Goal: Task Accomplishment & Management: Manage account settings

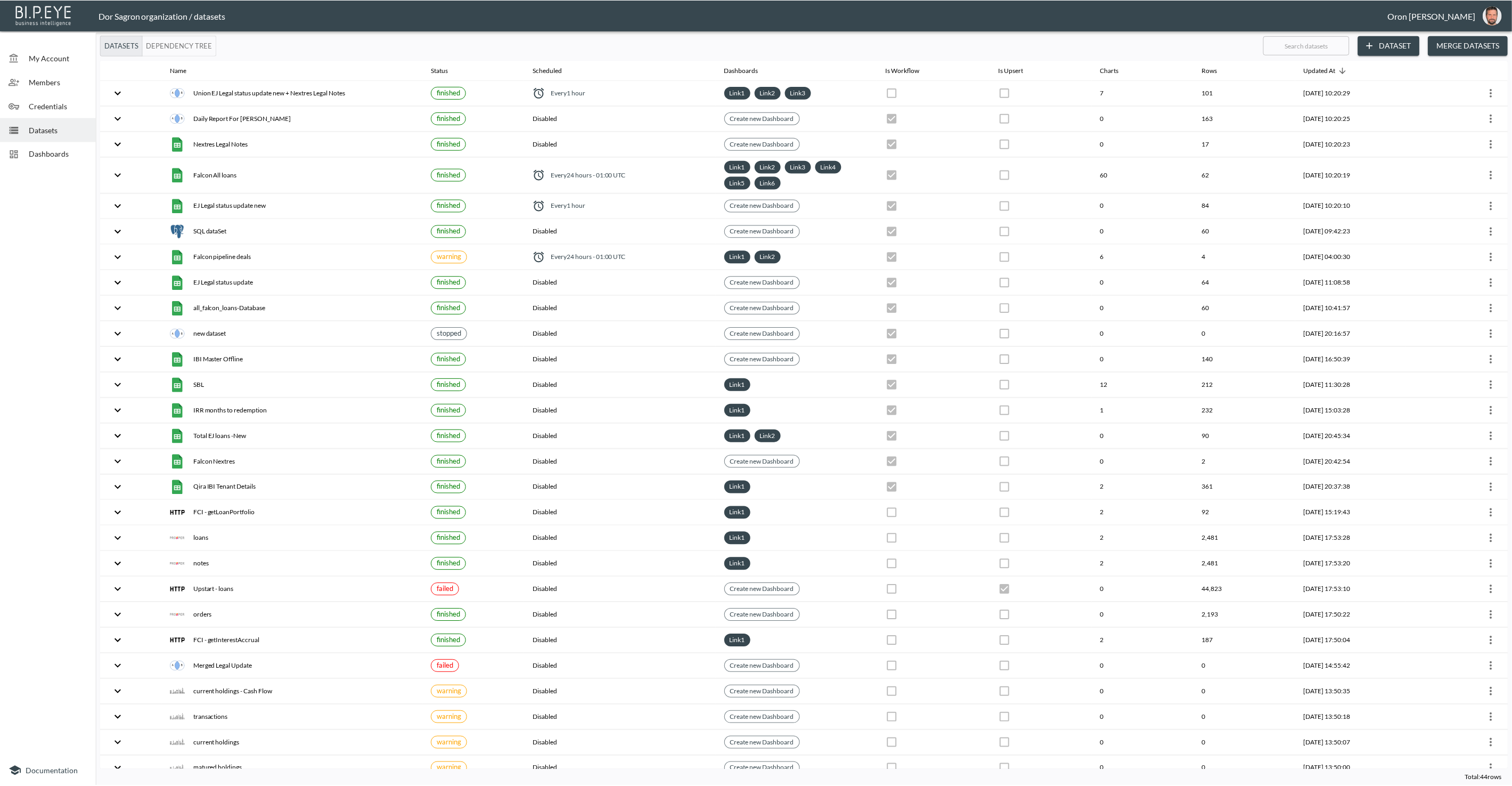
scroll to position [4, 0]
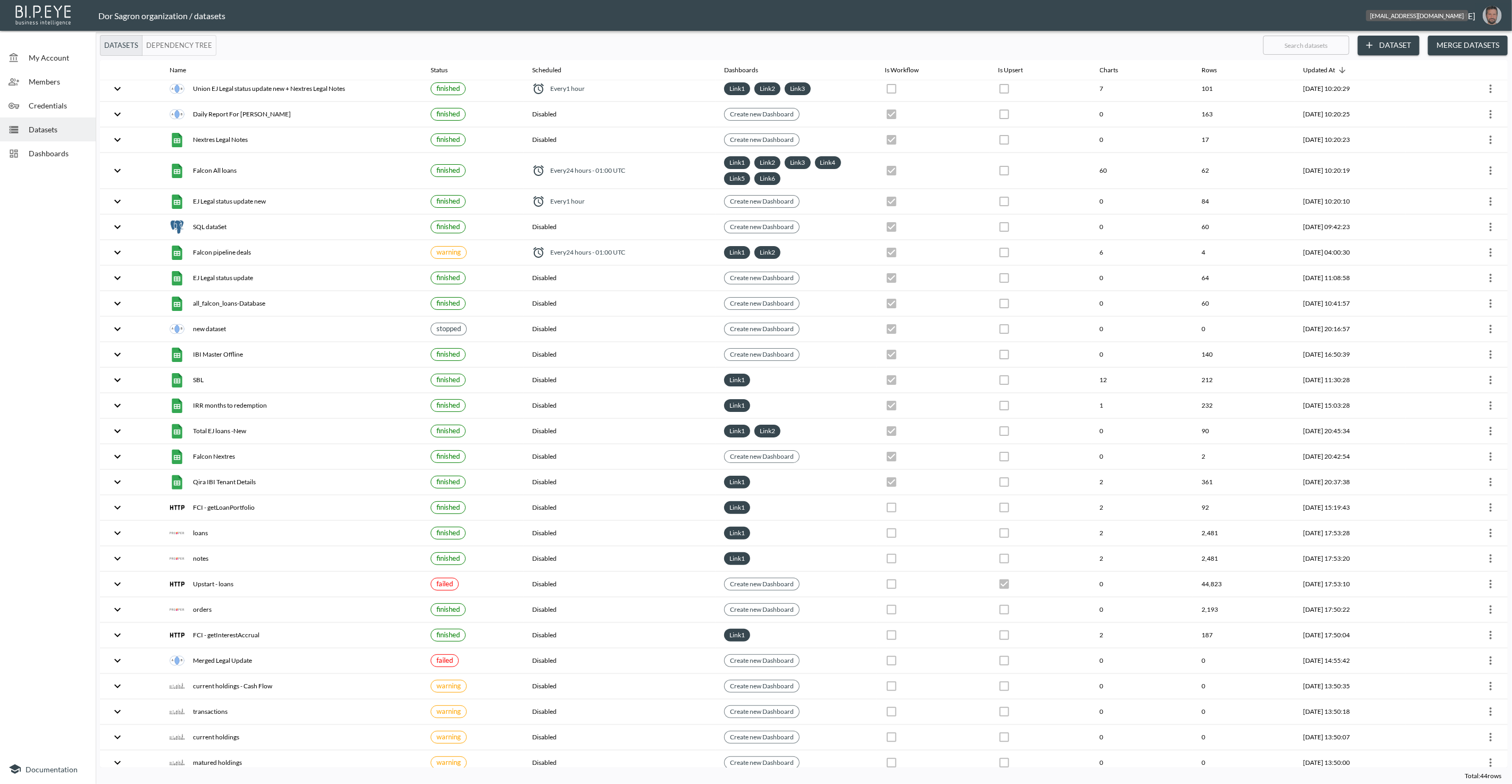
click at [1496, 18] on img "oron@bipeye.com" at bounding box center [1492, 15] width 19 height 19
click at [1447, 48] on li "Switch Organization" at bounding box center [1466, 42] width 92 height 19
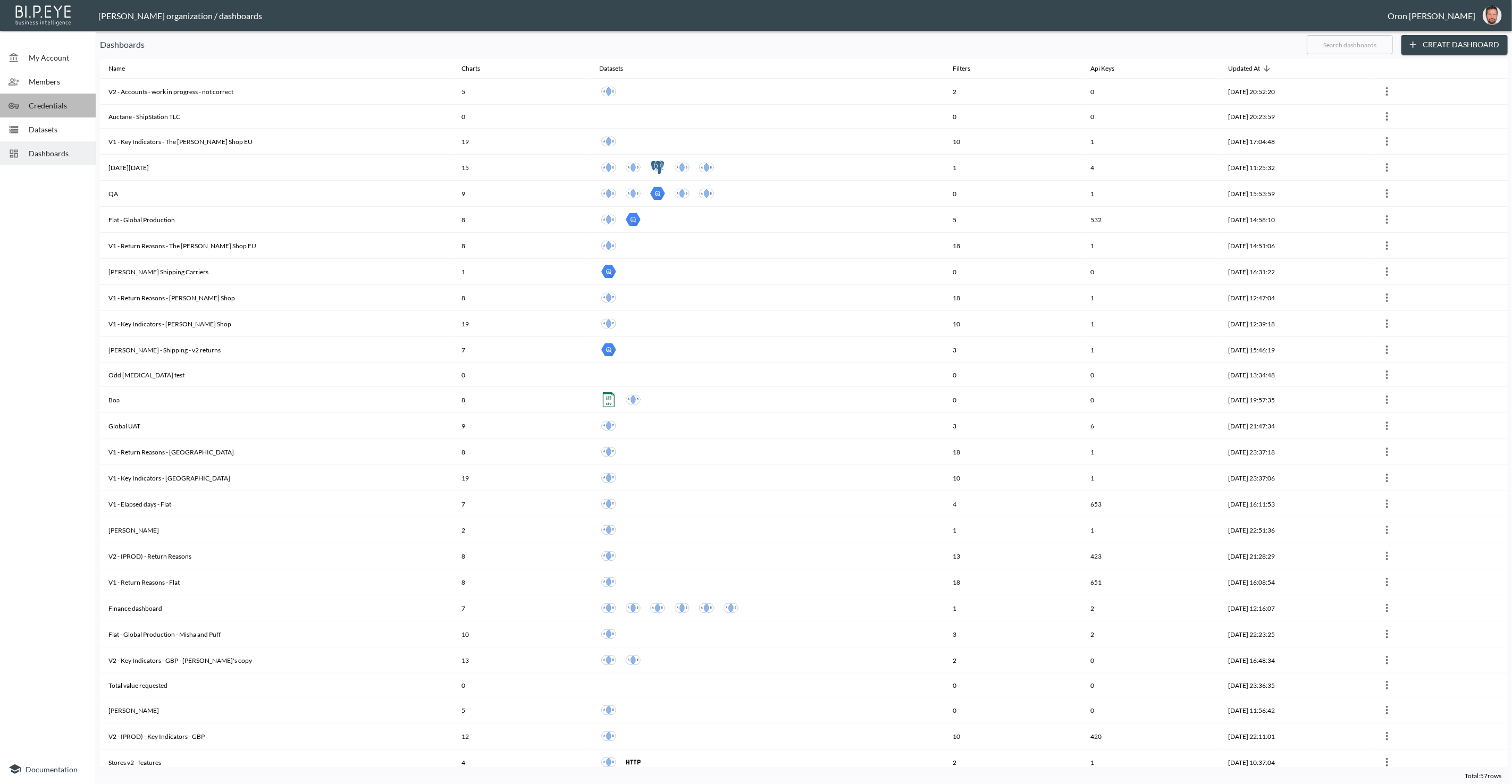
click at [53, 96] on div "Credentials" at bounding box center [48, 105] width 96 height 24
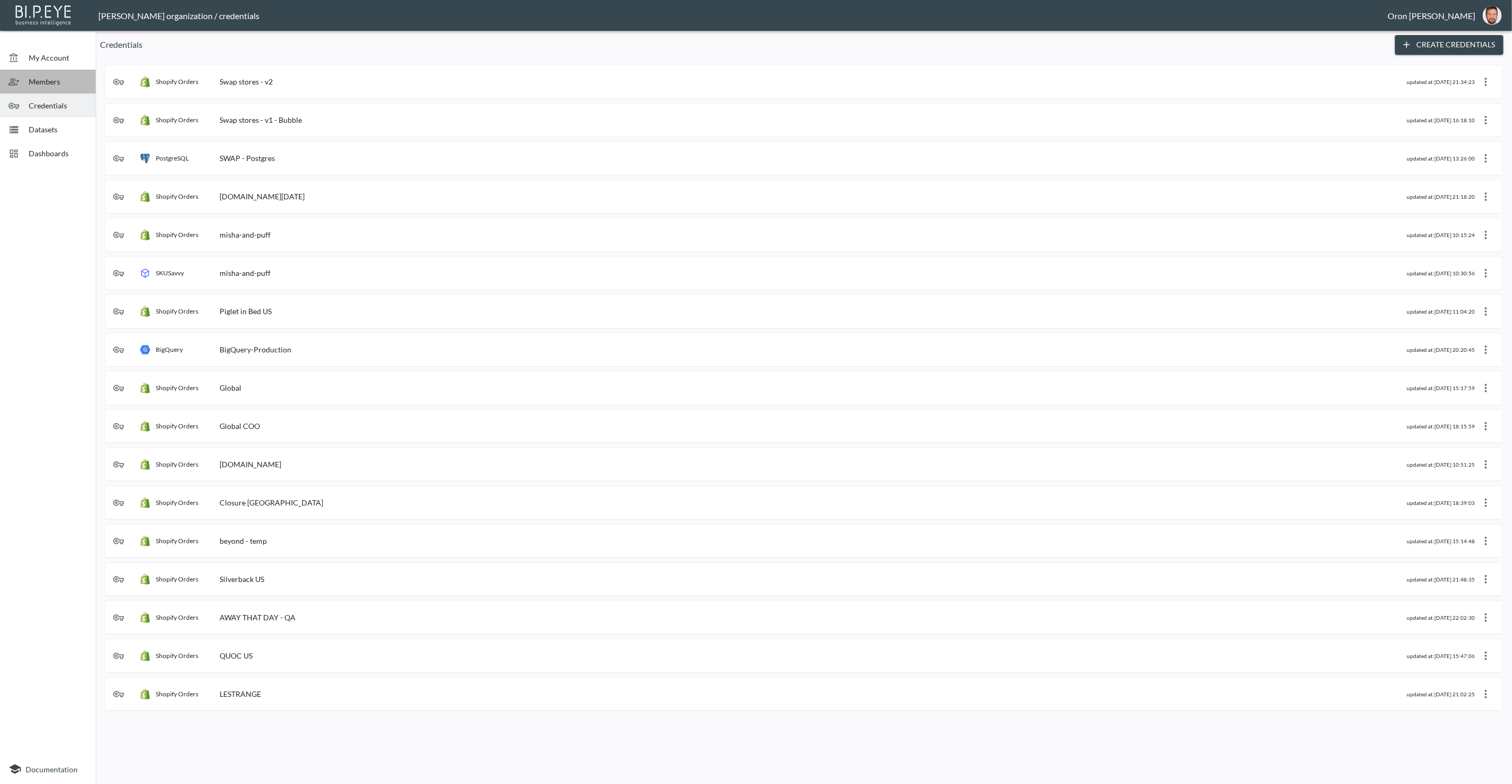
click at [59, 72] on div "Members" at bounding box center [48, 82] width 96 height 24
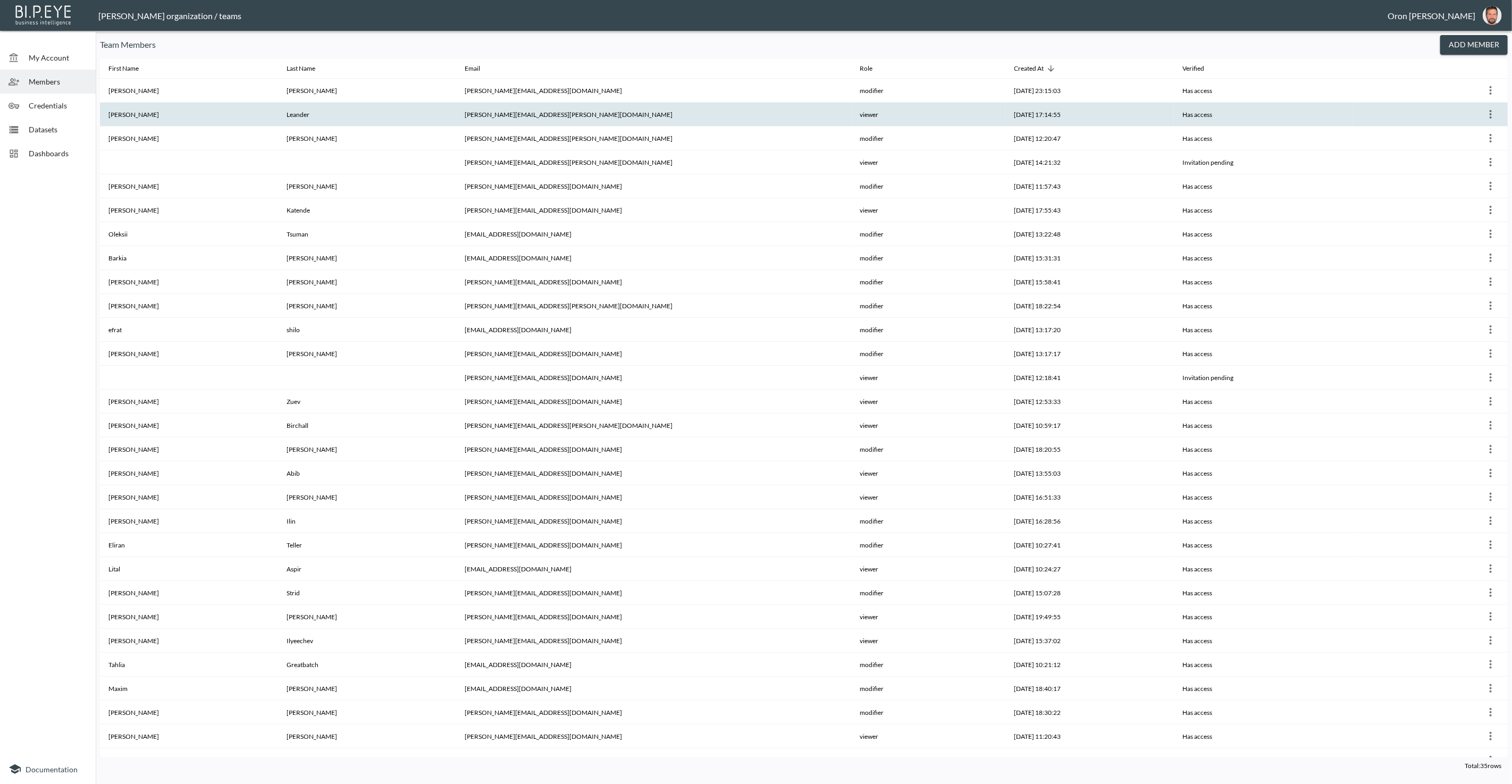
click at [1492, 111] on icon "more" at bounding box center [1491, 114] width 13 height 13
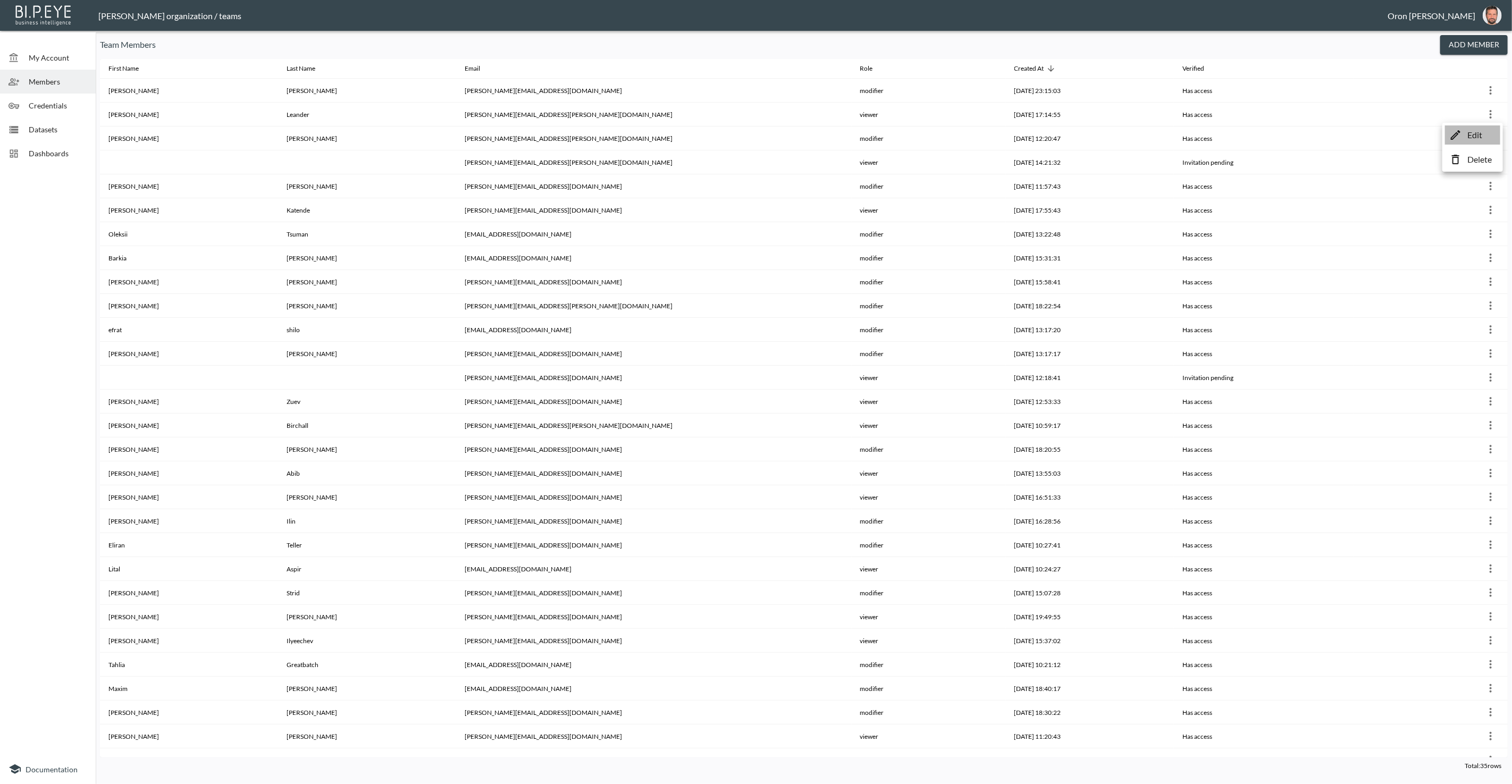
click at [1479, 131] on p "Edit" at bounding box center [1474, 135] width 15 height 13
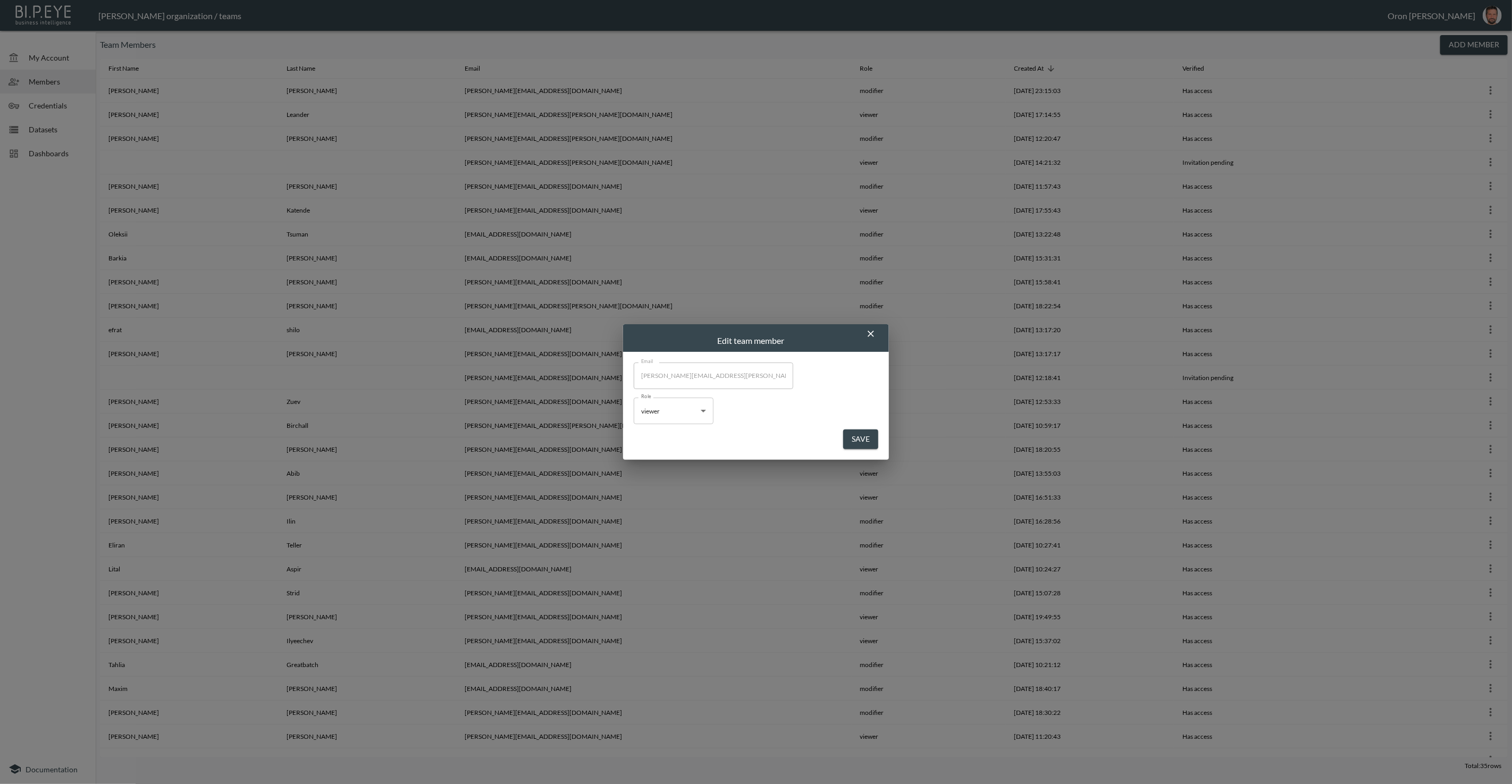
click at [662, 422] on body "BI.P.EYE, Interactive Analytics Dashboards - app [PERSON_NAME] organization / t…" at bounding box center [756, 392] width 1512 height 784
click at [663, 440] on li "modifier" at bounding box center [674, 437] width 80 height 16
type input "modifier"
click at [861, 432] on button "Save" at bounding box center [861, 440] width 35 height 20
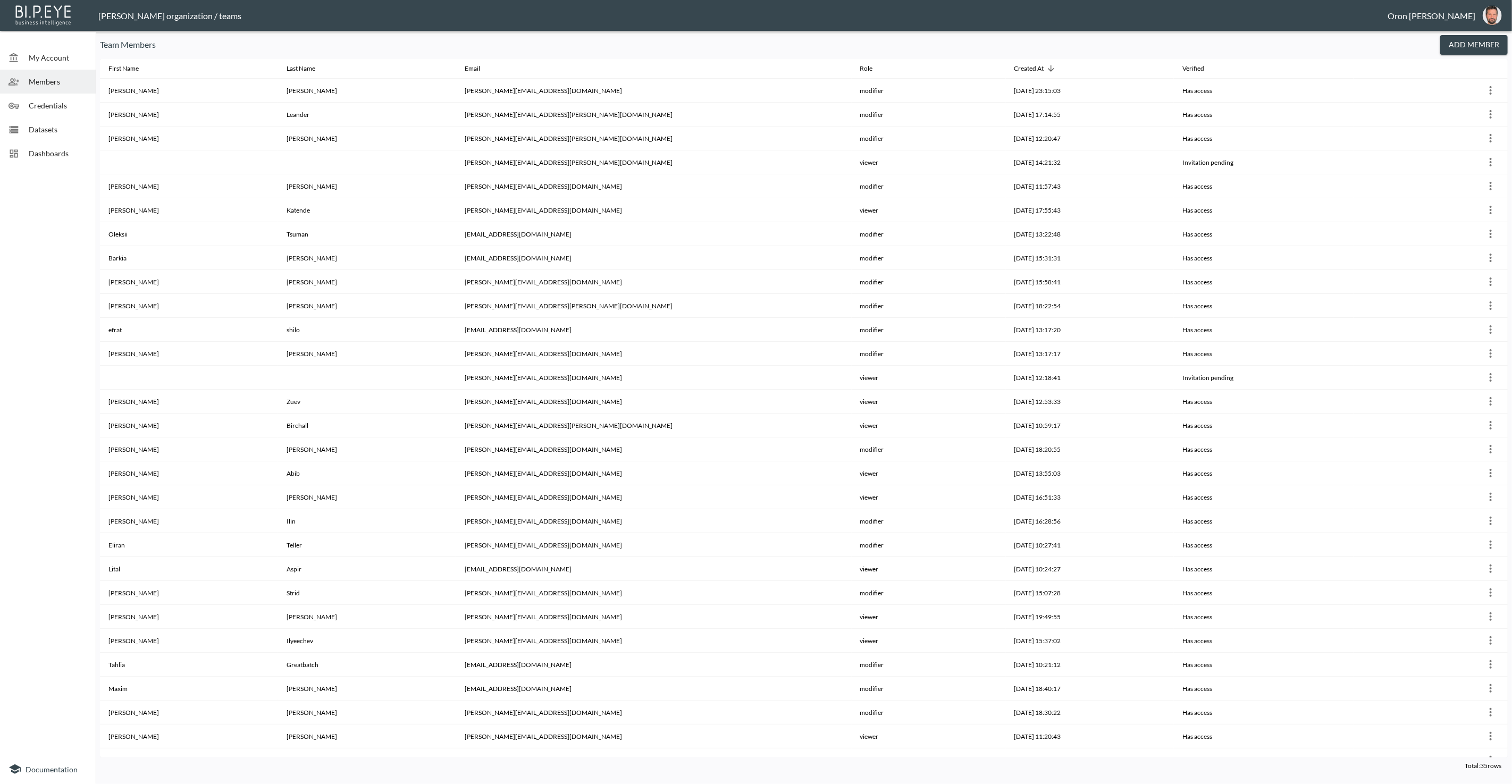
drag, startPoint x: 43, startPoint y: 152, endPoint x: 48, endPoint y: 147, distance: 7.1
click at [43, 151] on span "Dashboards" at bounding box center [58, 153] width 59 height 11
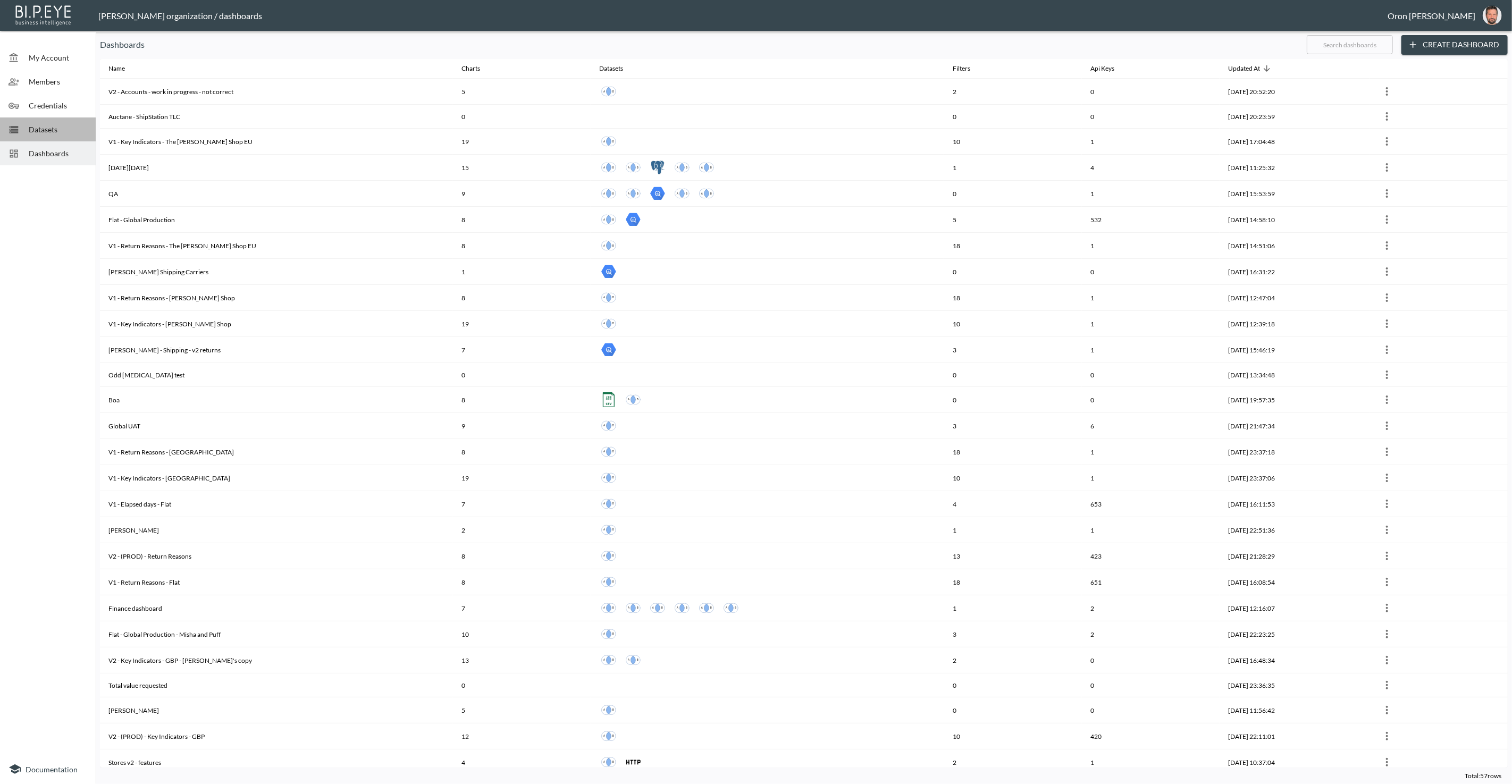
click at [55, 121] on div "Datasets" at bounding box center [48, 129] width 96 height 24
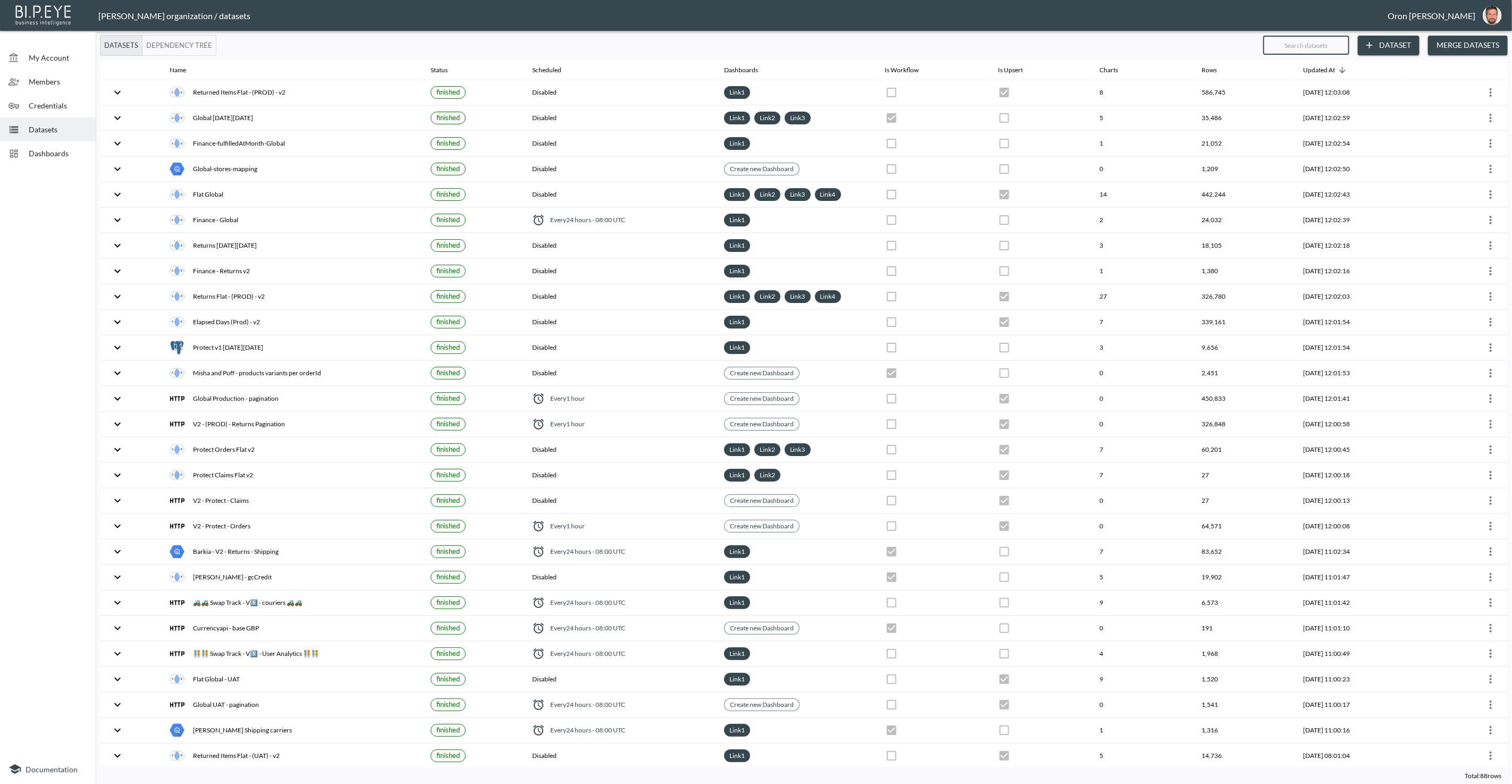
click at [1319, 42] on input "text" at bounding box center [1306, 45] width 86 height 26
type input "g"
checkbox input "true"
checkbox input "false"
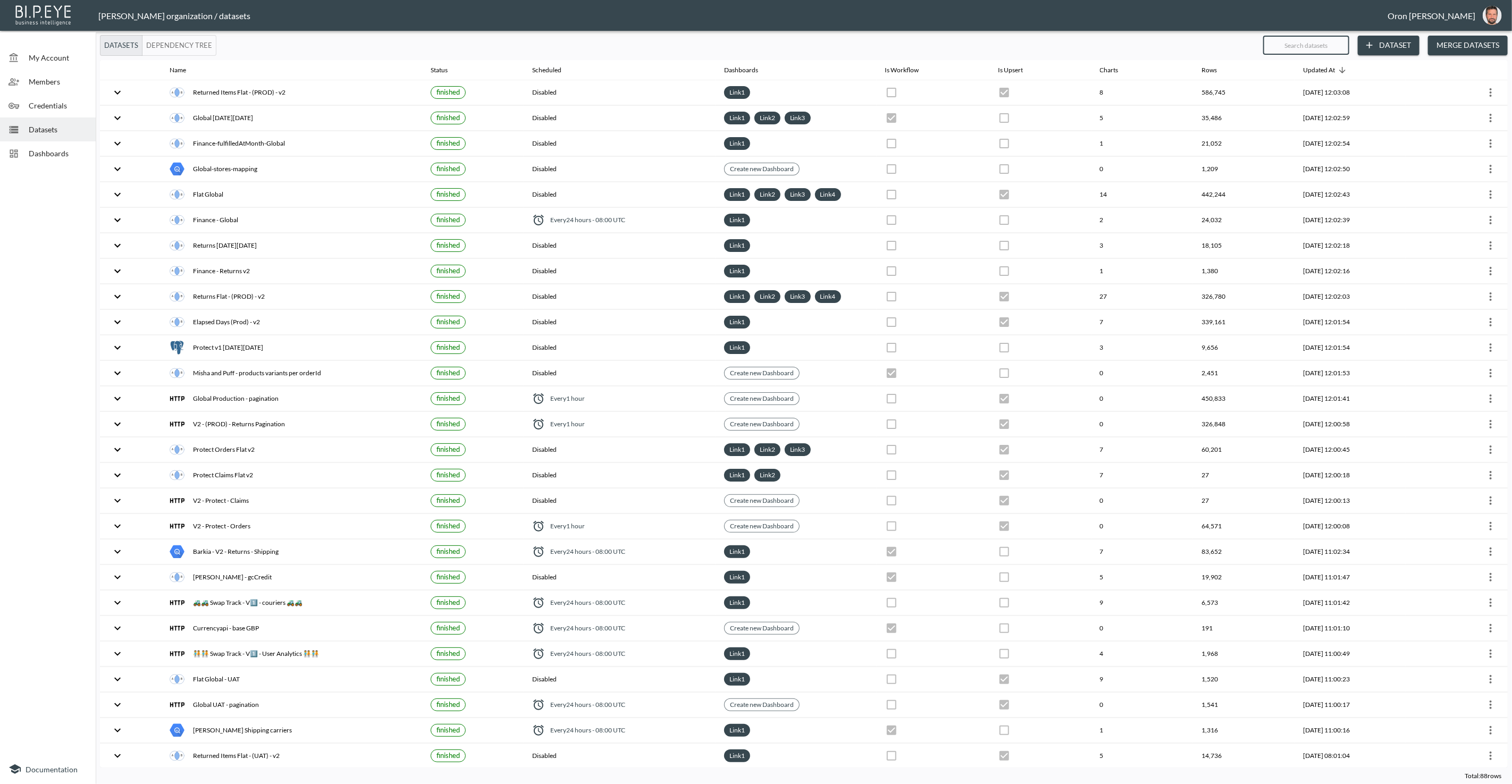
checkbox input "true"
checkbox input "false"
checkbox input "true"
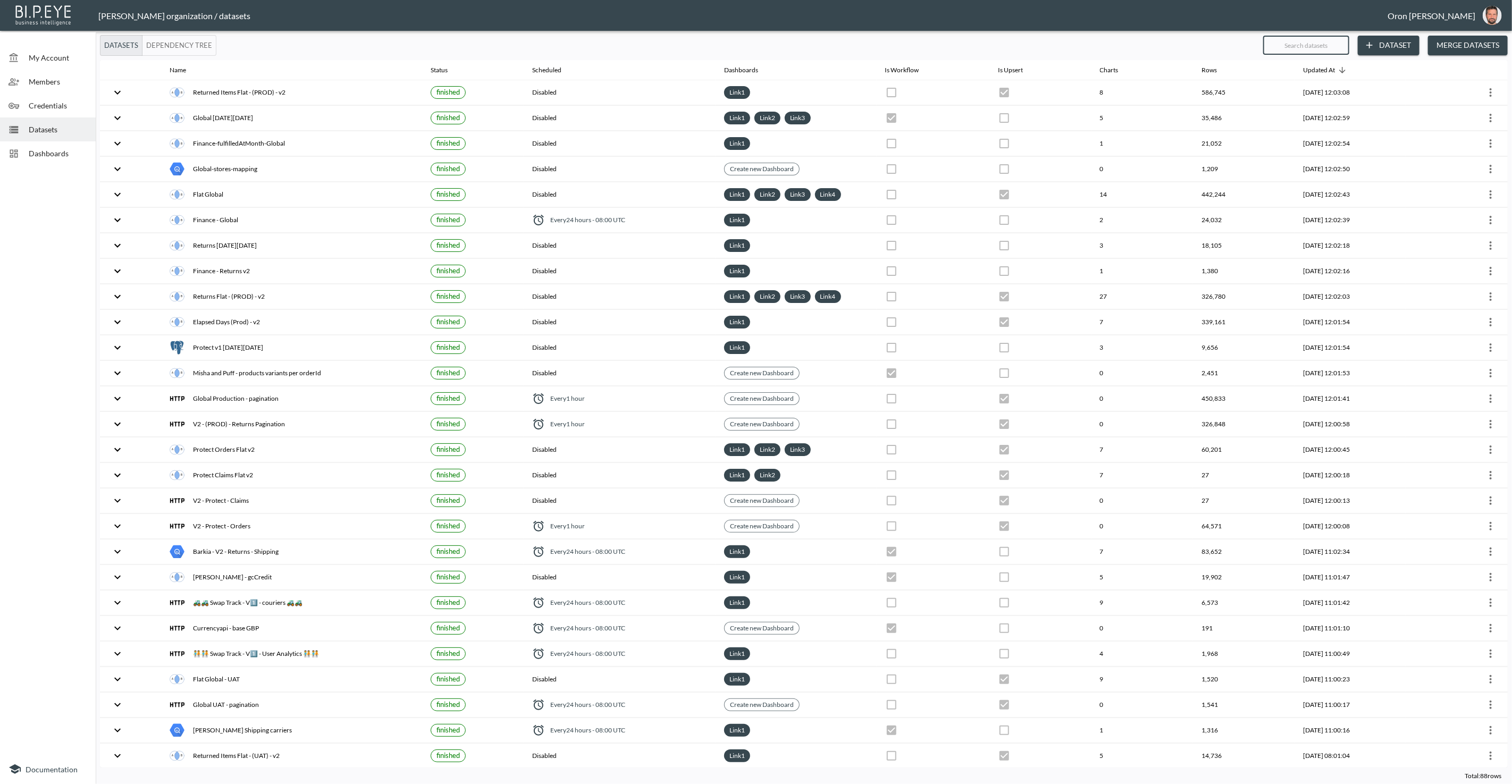
checkbox input "true"
checkbox input "false"
checkbox input "true"
checkbox input "false"
checkbox input "true"
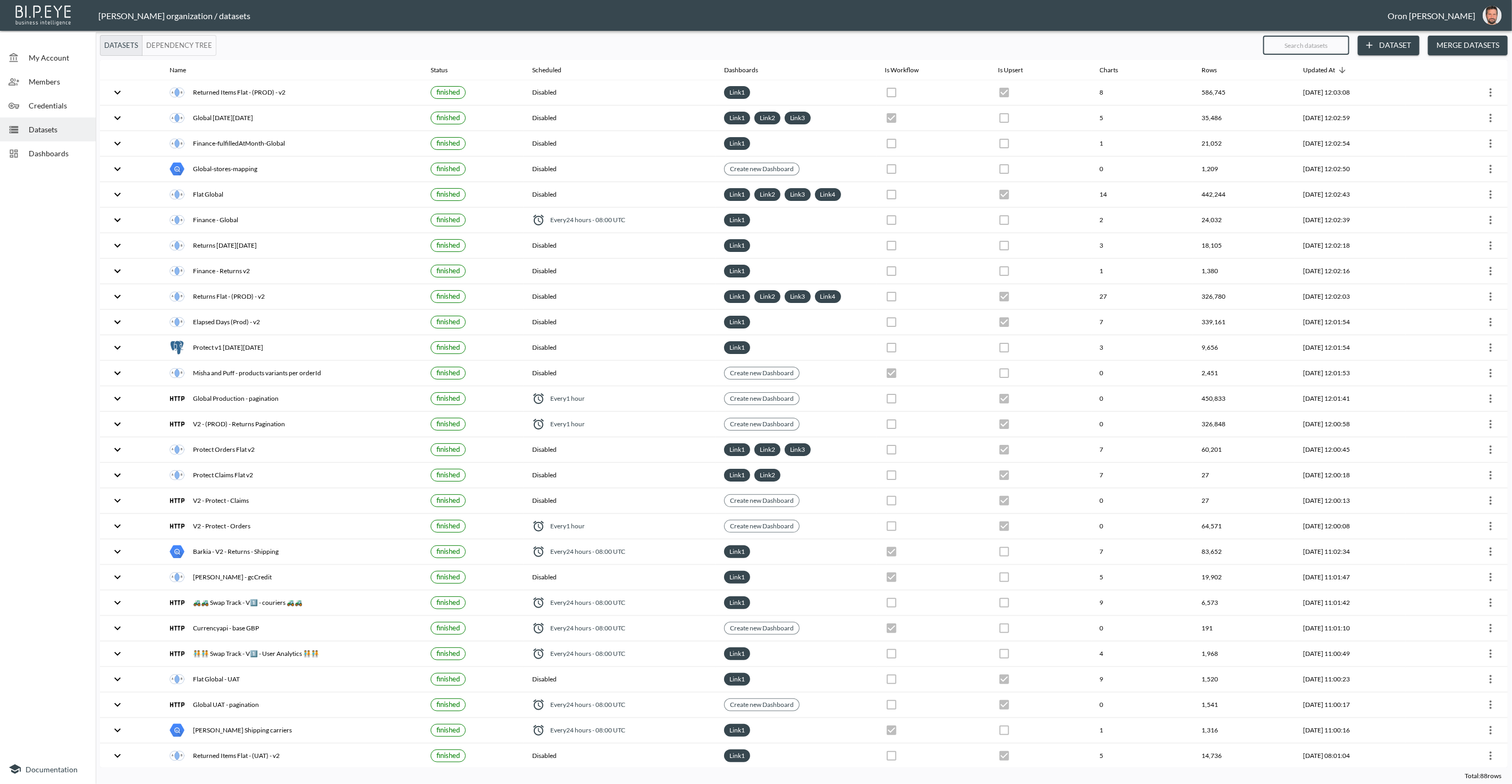
checkbox input "false"
checkbox input "true"
checkbox input "false"
checkbox input "true"
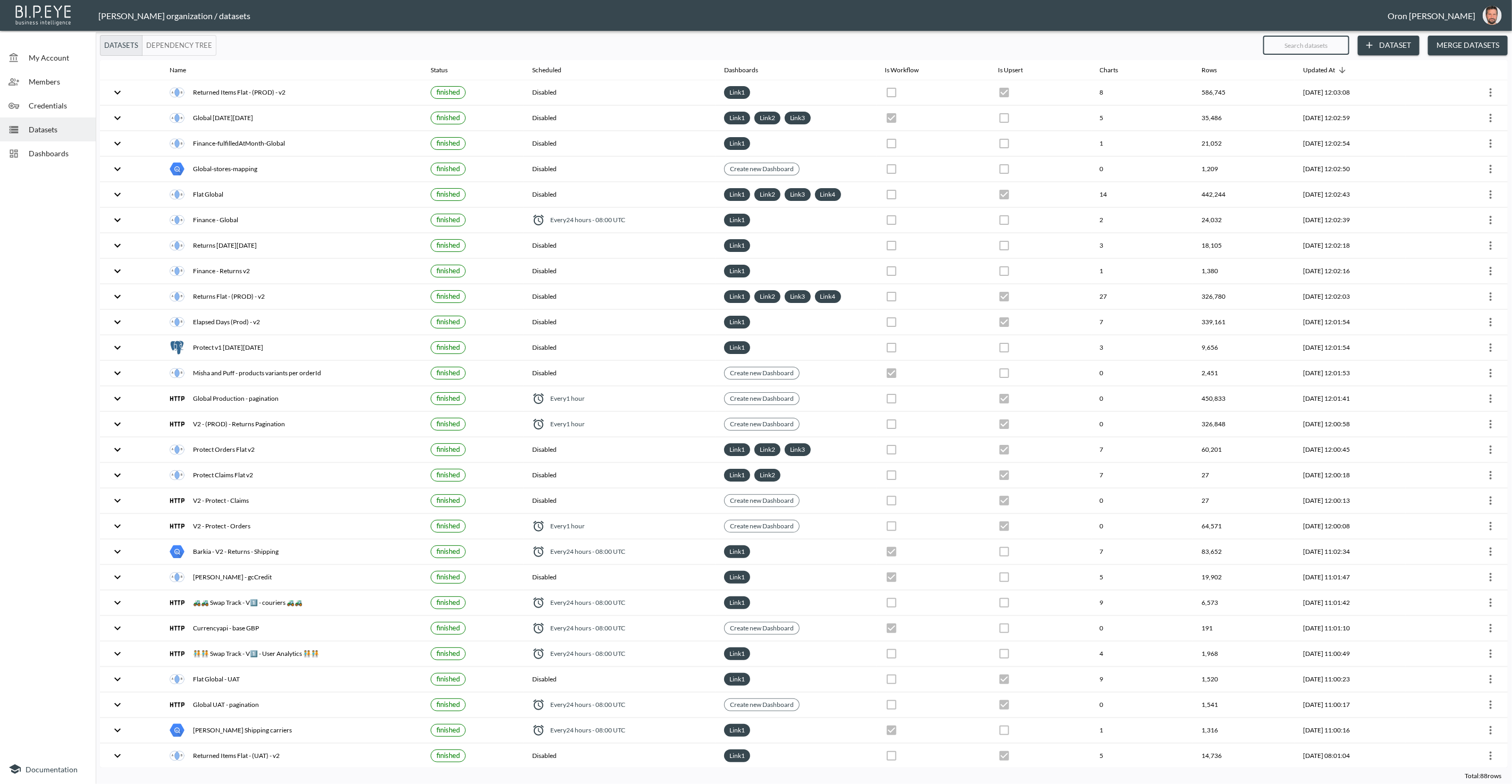
checkbox input "true"
checkbox input "false"
checkbox input "true"
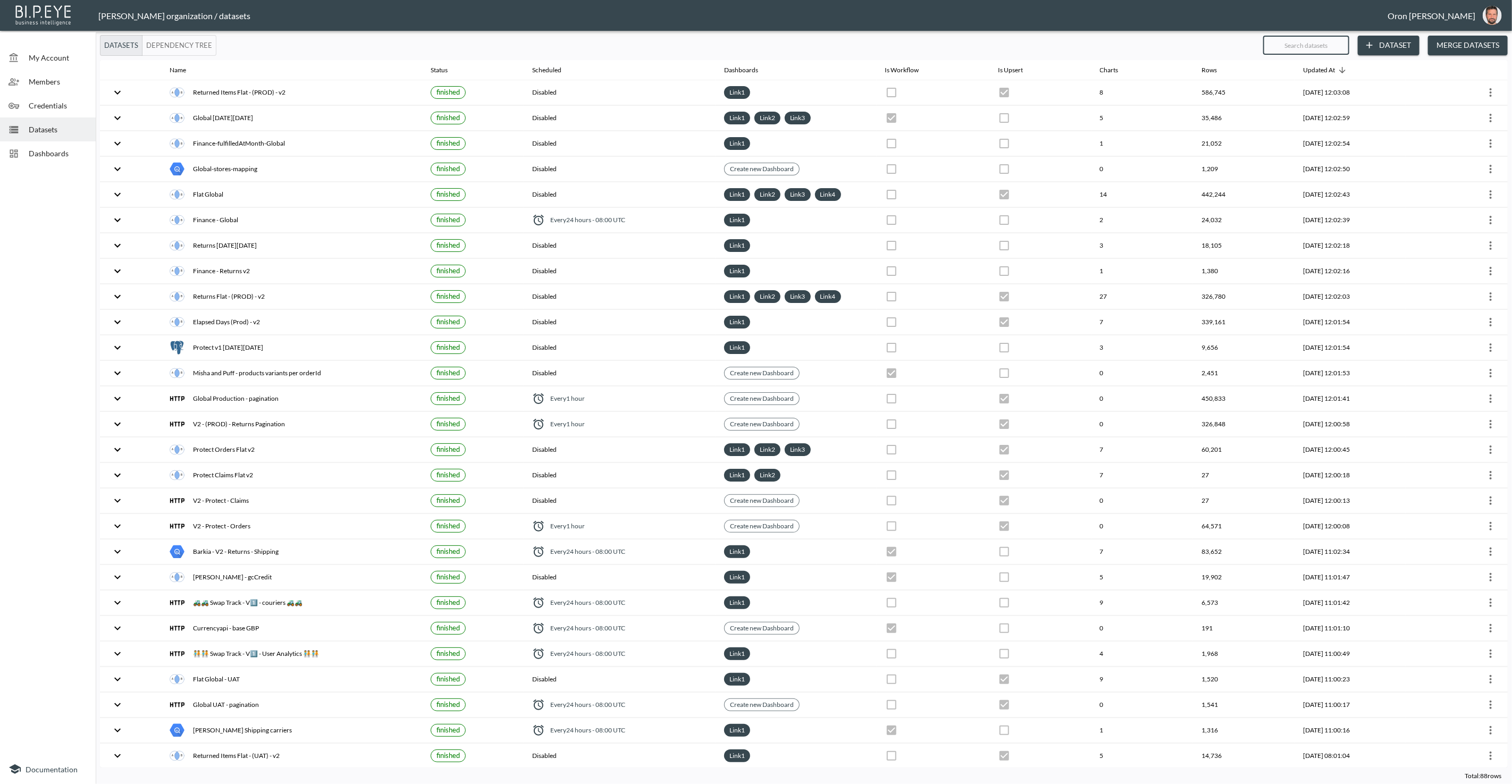
checkbox input "true"
checkbox input "false"
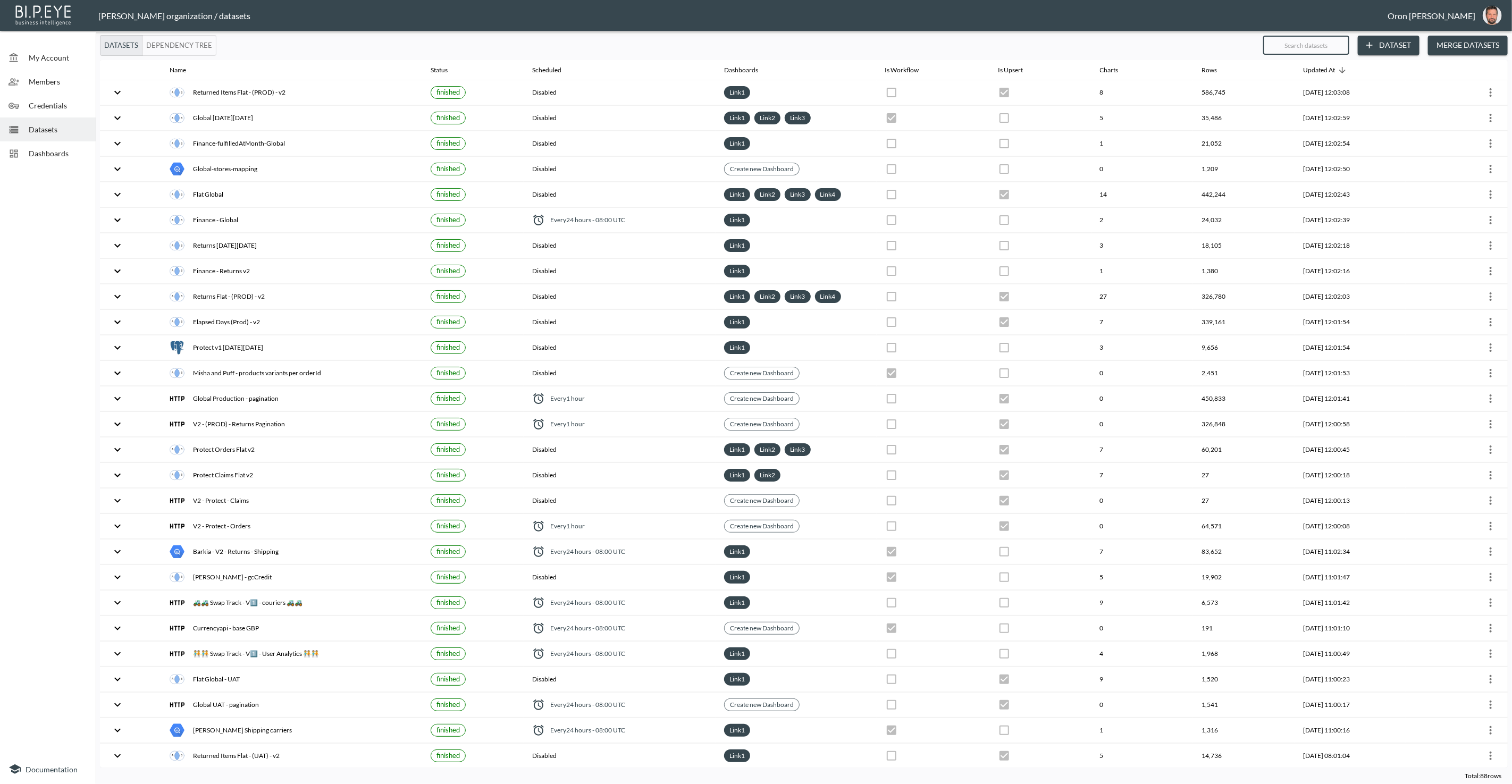
checkbox input "true"
checkbox input "false"
checkbox input "true"
checkbox input "false"
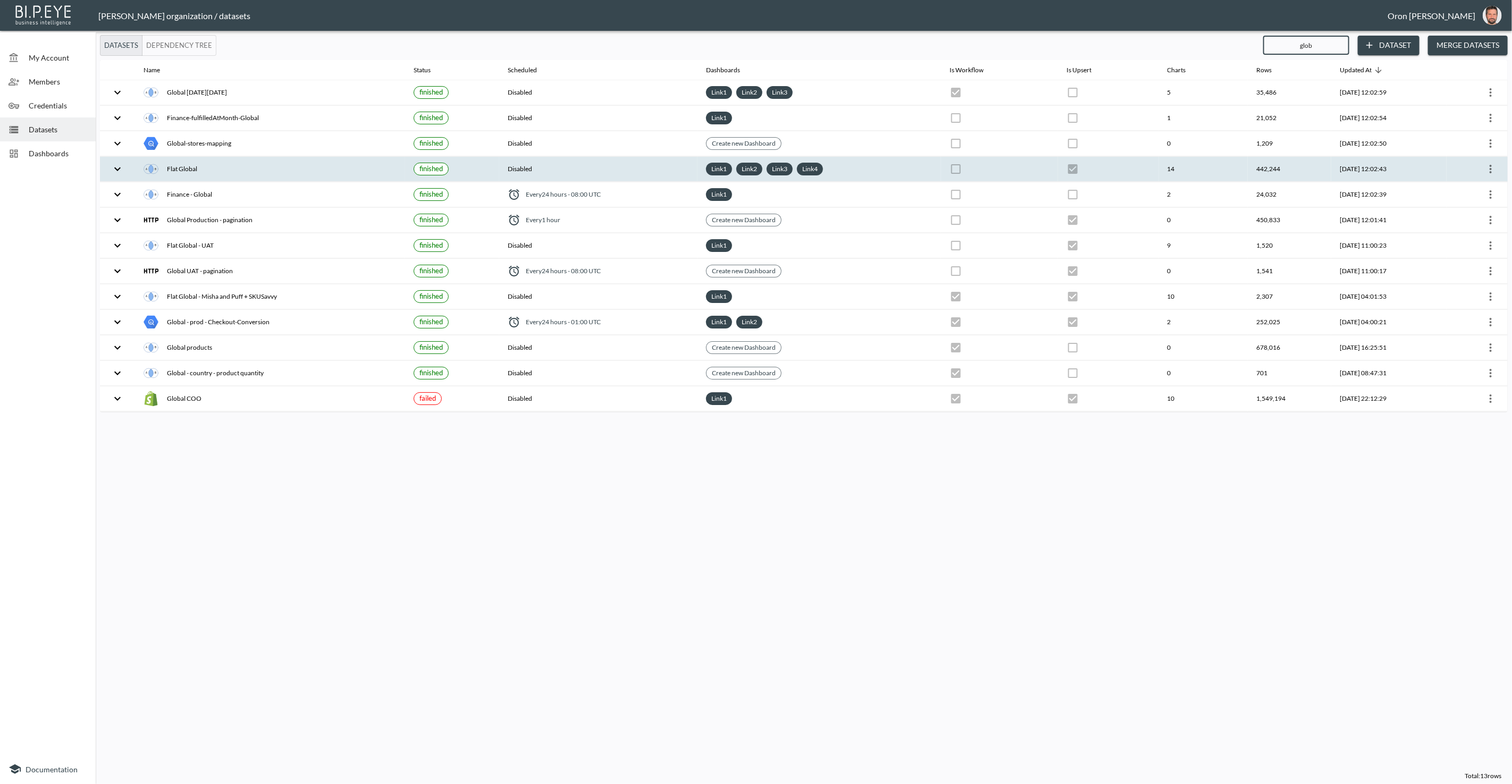
type input "glob"
click at [1491, 168] on icon "more" at bounding box center [1491, 169] width 13 height 13
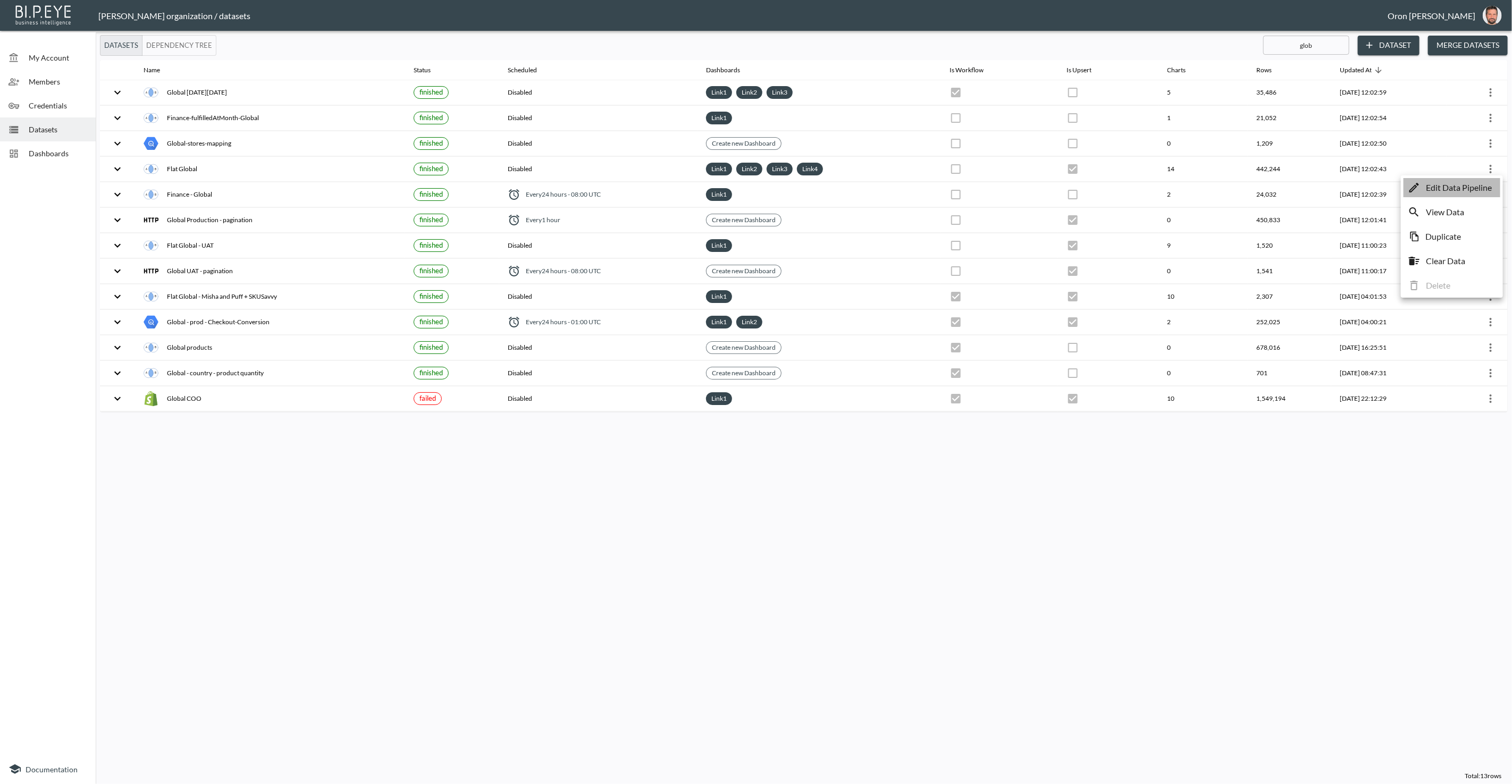
drag, startPoint x: 1479, startPoint y: 181, endPoint x: 1403, endPoint y: 178, distance: 76.1
click at [1479, 181] on p "Edit Data Pipeline" at bounding box center [1459, 188] width 66 height 13
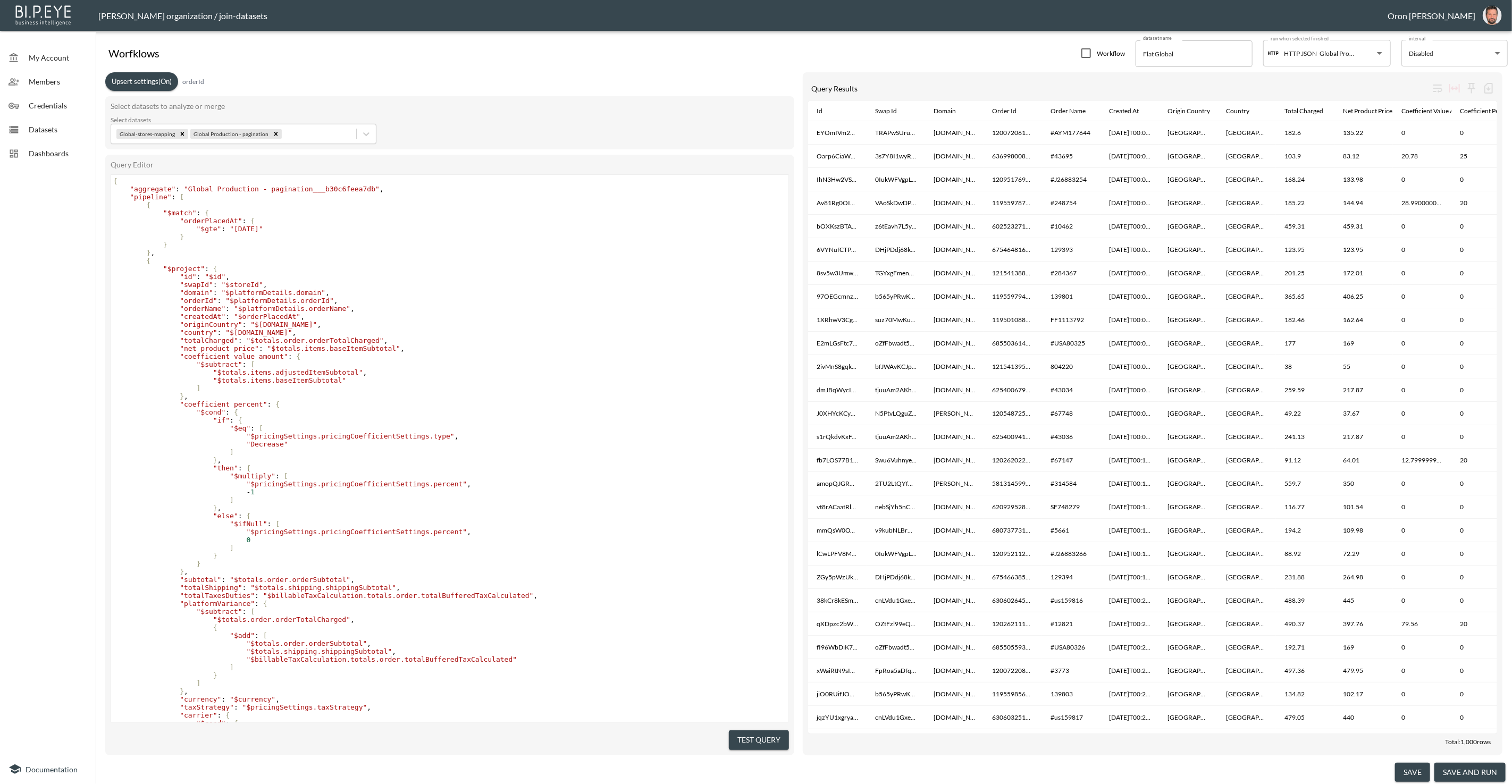
drag, startPoint x: 52, startPoint y: 126, endPoint x: 128, endPoint y: 1, distance: 146.3
click at [52, 126] on span "Datasets" at bounding box center [58, 129] width 59 height 11
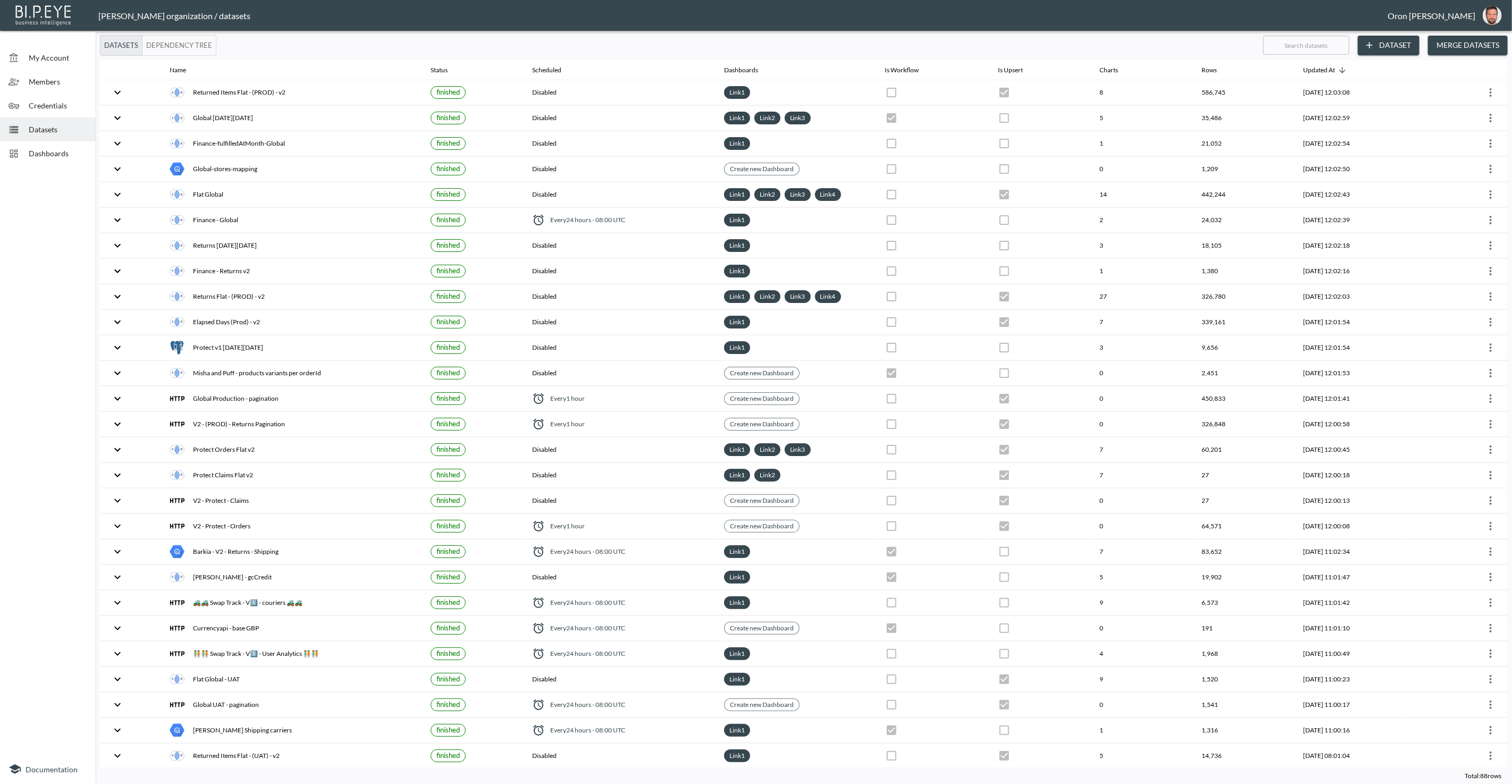
checkbox input "false"
checkbox input "true"
checkbox input "false"
checkbox input "true"
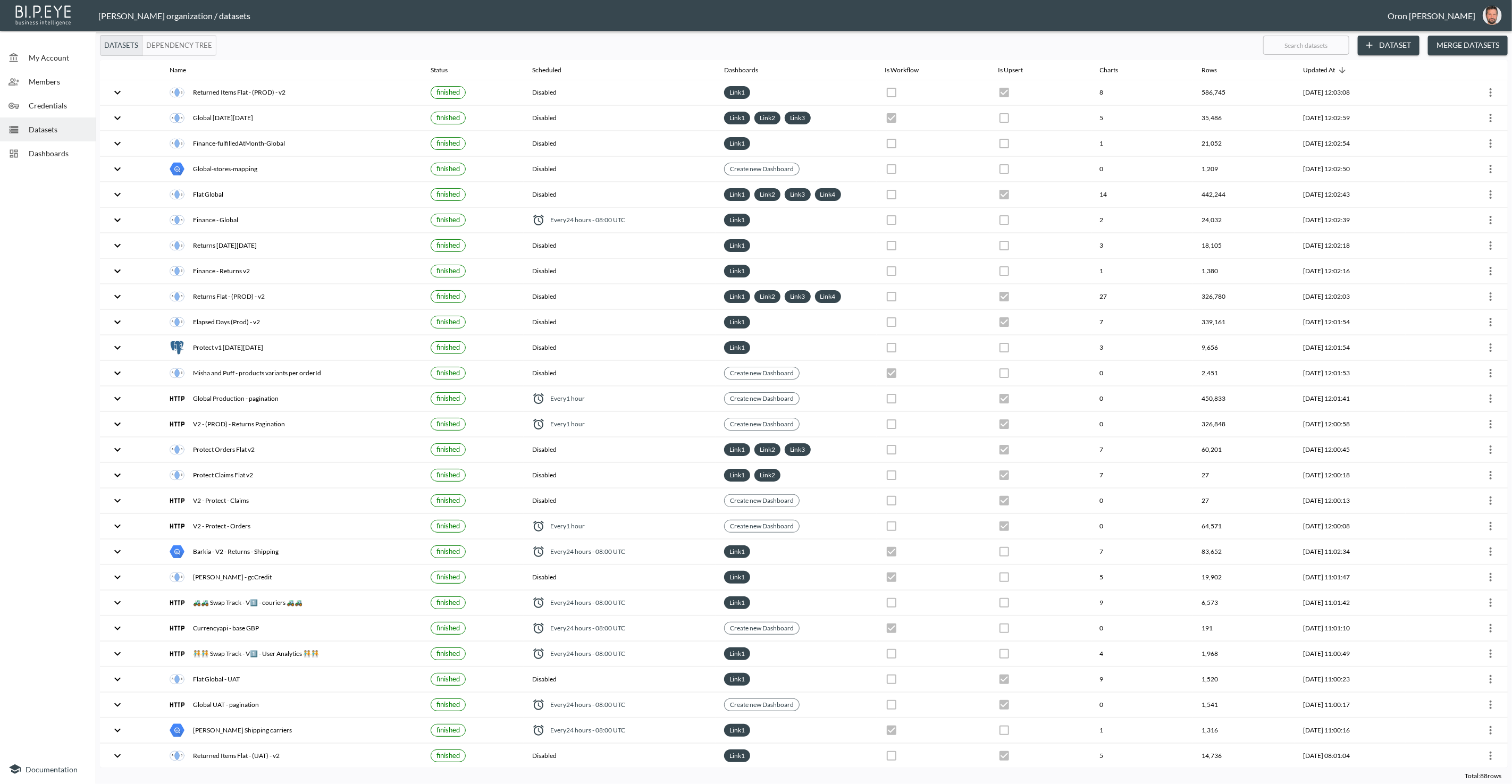
checkbox input "false"
checkbox input "true"
checkbox input "false"
checkbox input "true"
checkbox input "false"
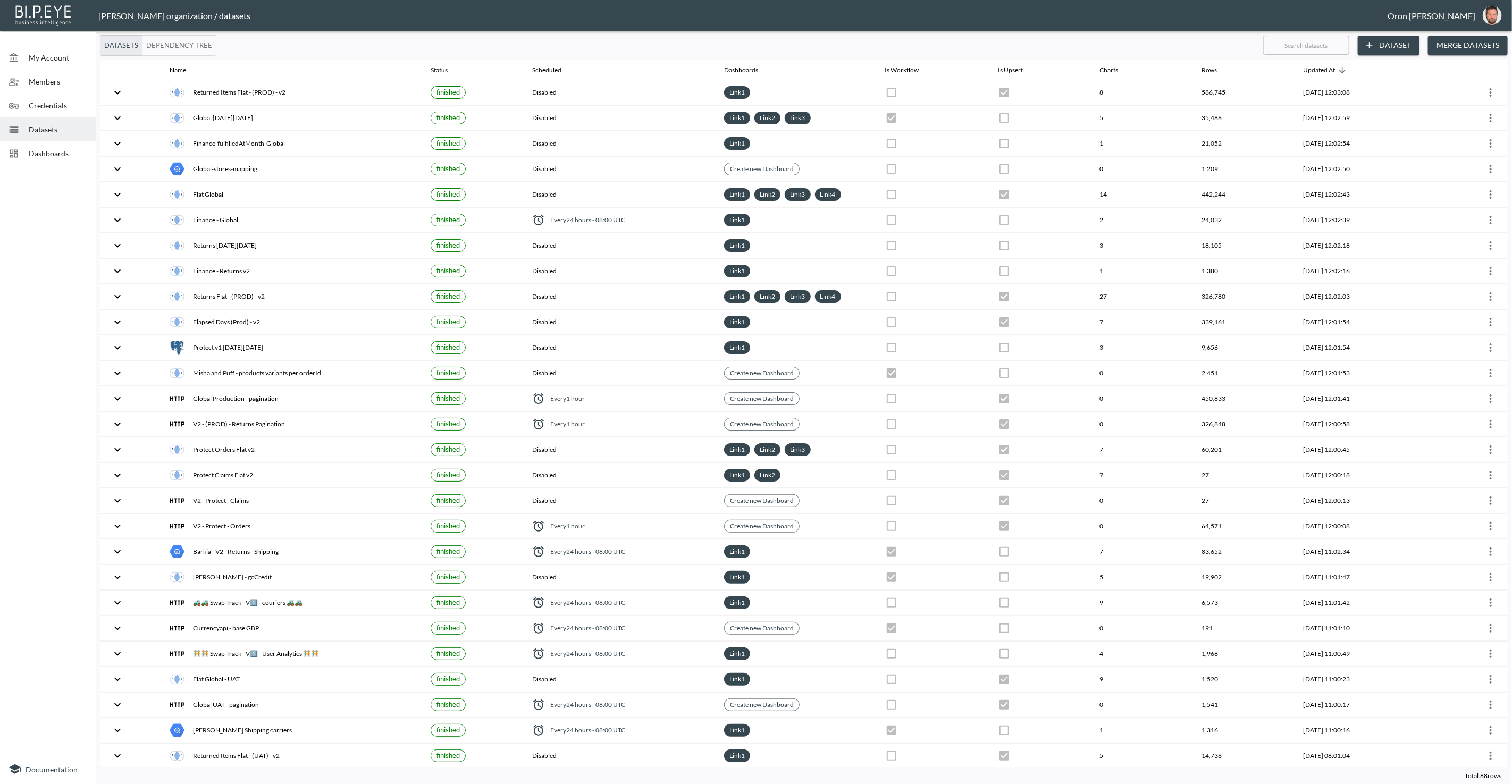
checkbox input "false"
checkbox input "true"
checkbox input "false"
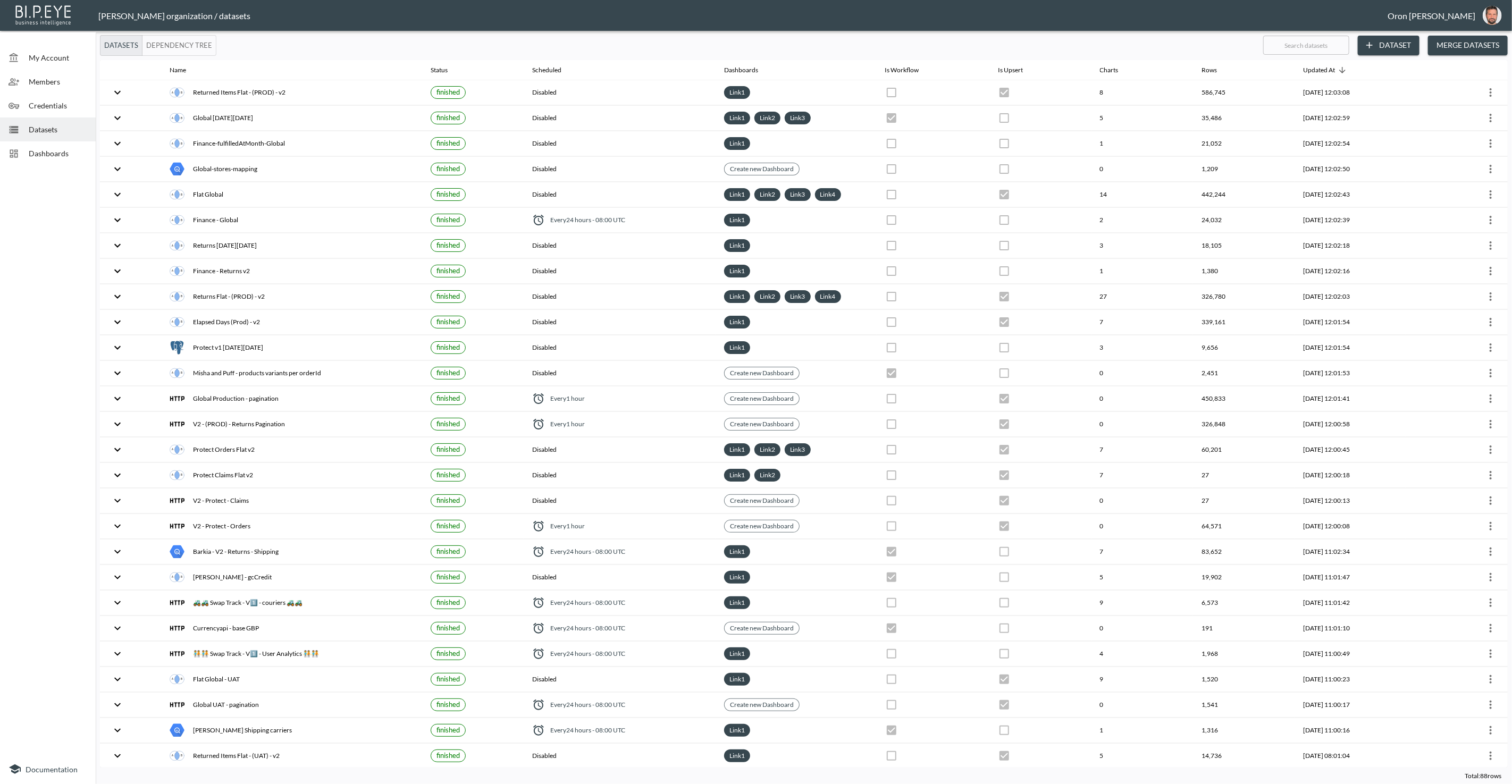
checkbox input "true"
checkbox input "false"
checkbox input "true"
checkbox input "false"
checkbox input "true"
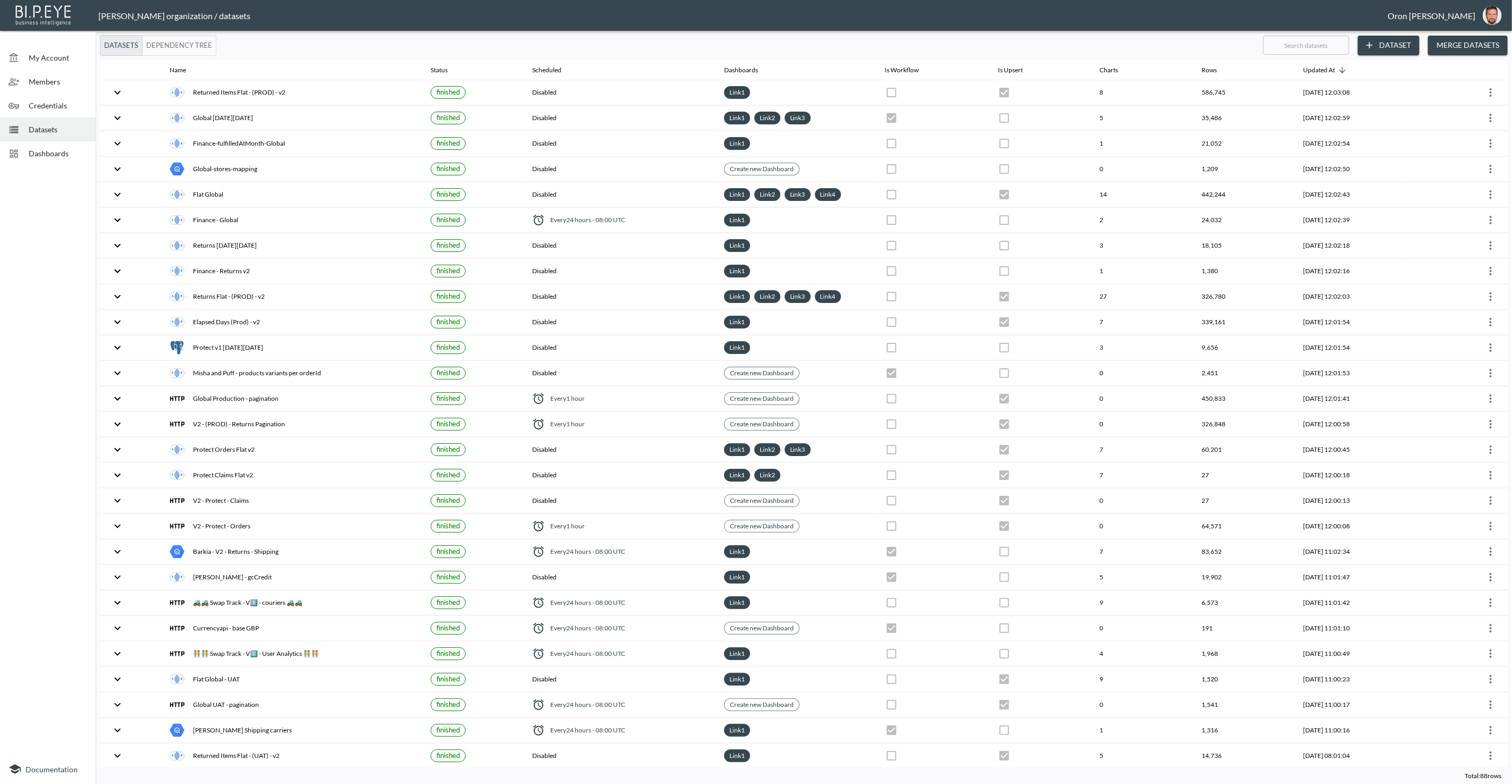
checkbox input "false"
checkbox input "true"
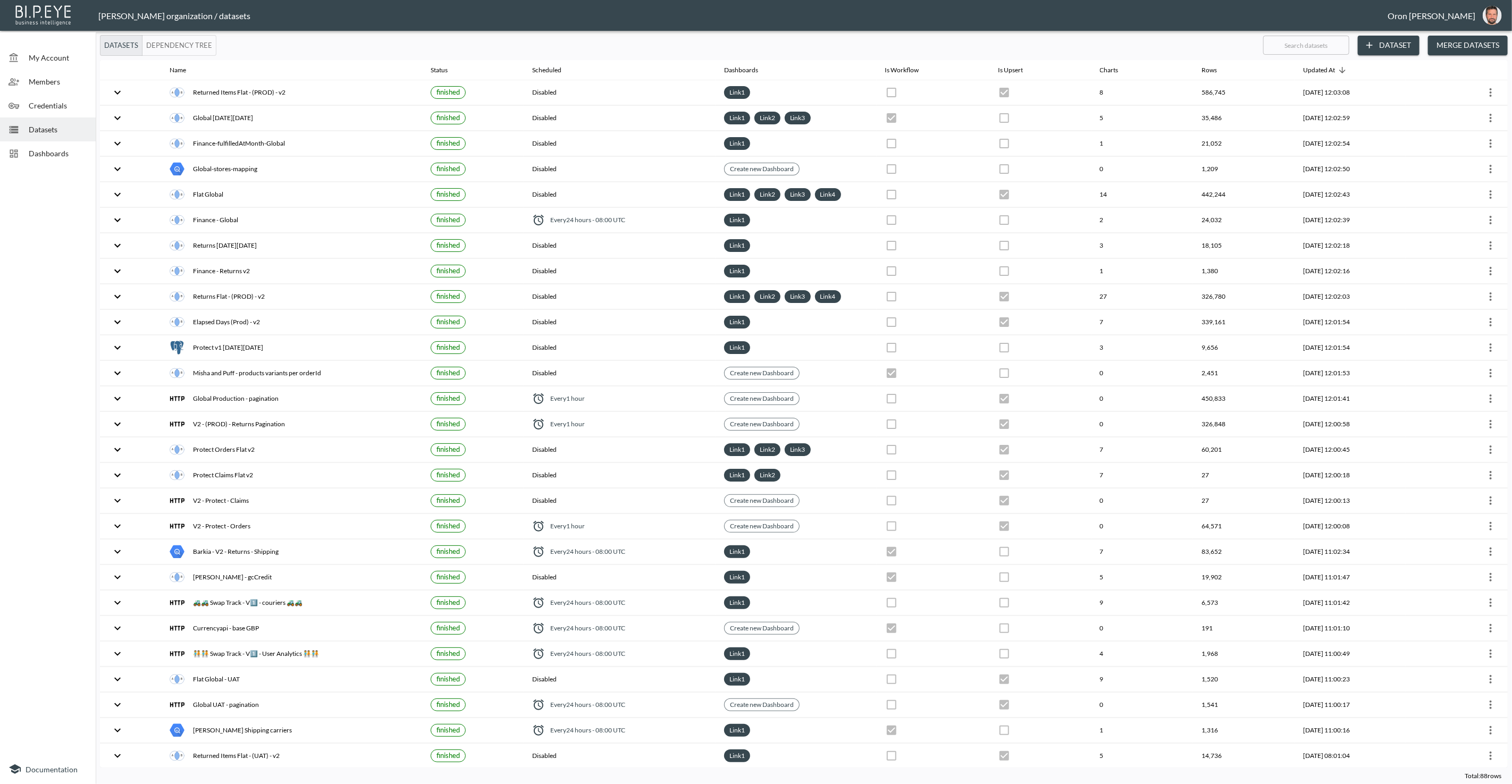
checkbox input "false"
checkbox input "true"
checkbox input "false"
checkbox input "true"
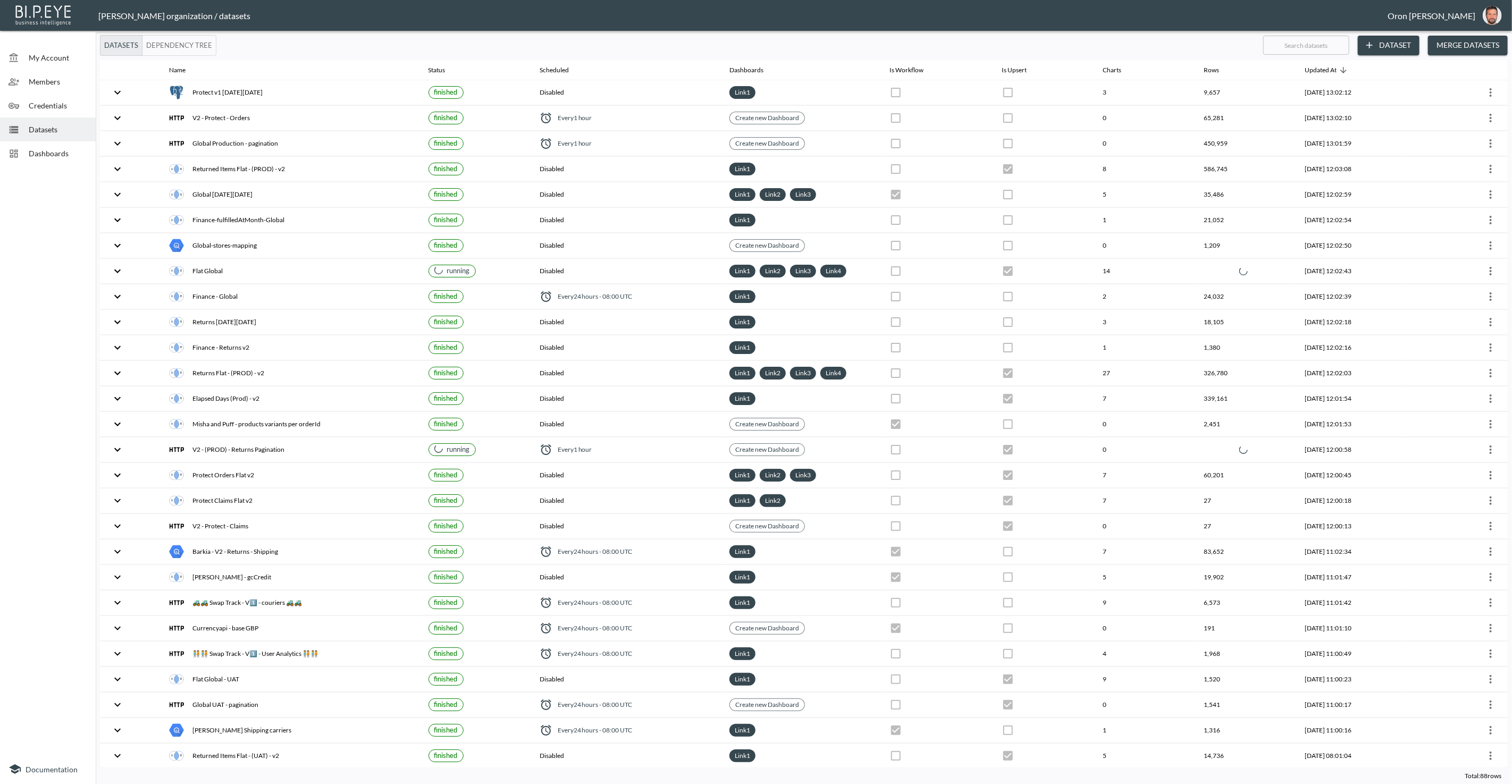
checkbox input "false"
checkbox input "true"
checkbox input "false"
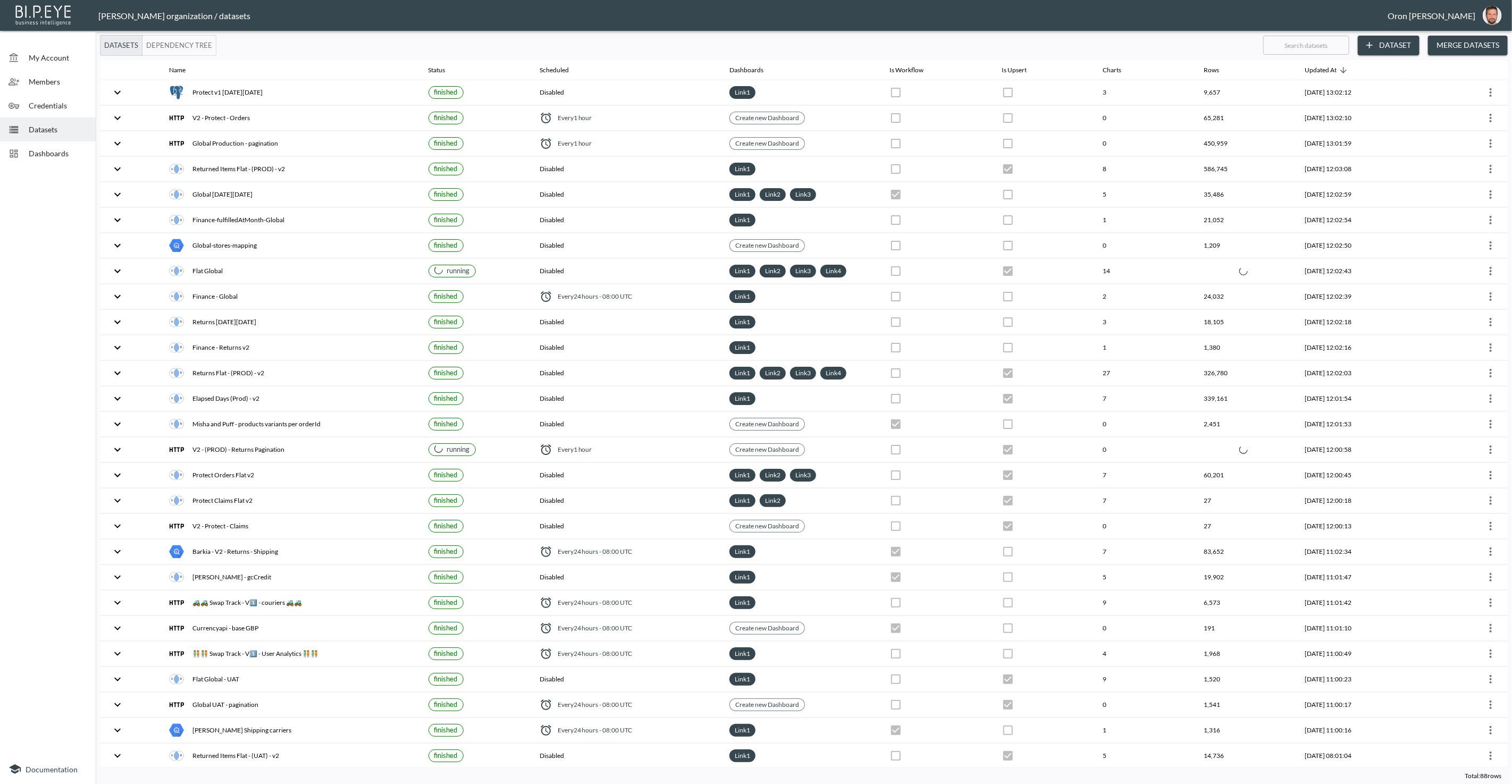
checkbox input "true"
checkbox input "false"
checkbox input "true"
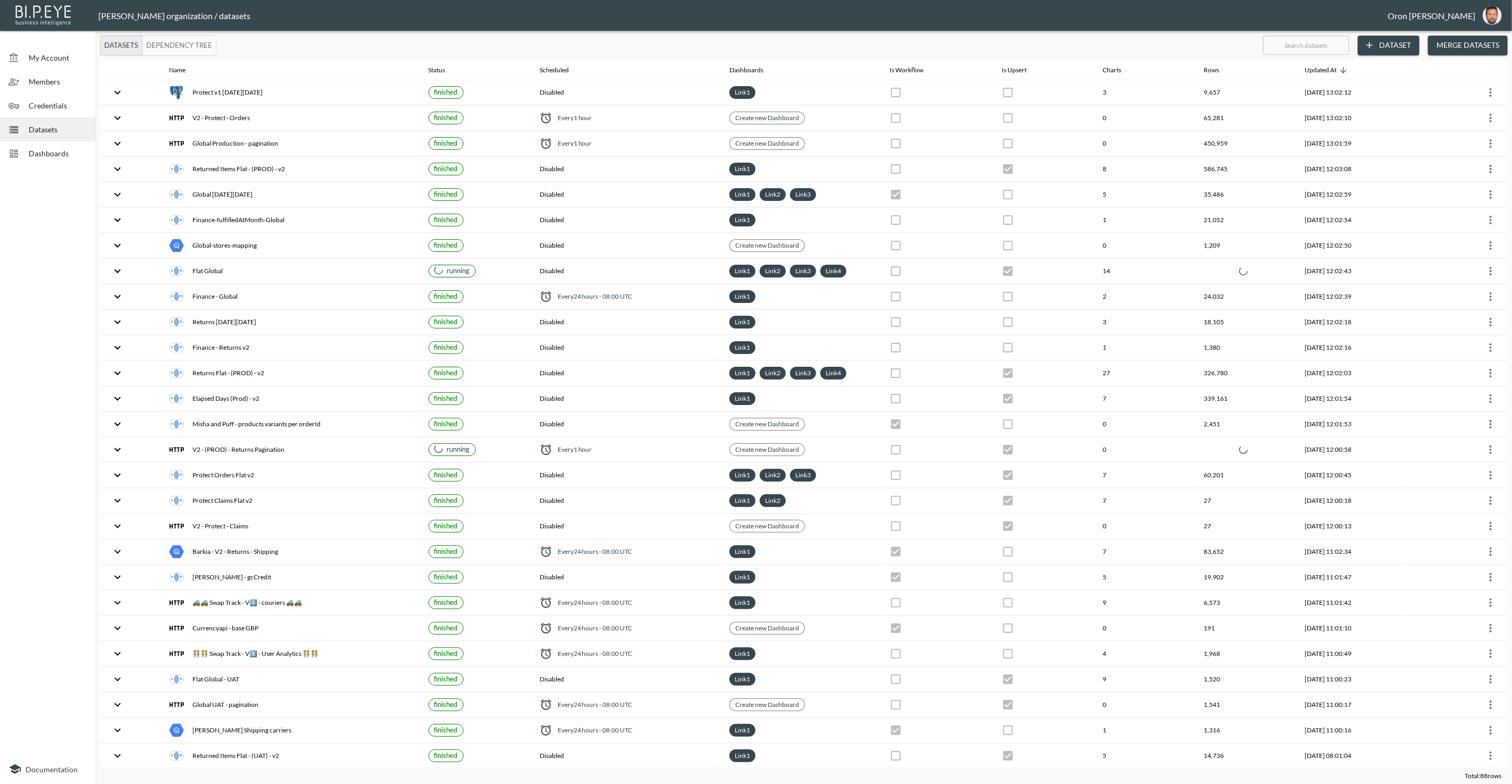
checkbox input "false"
checkbox input "true"
checkbox input "false"
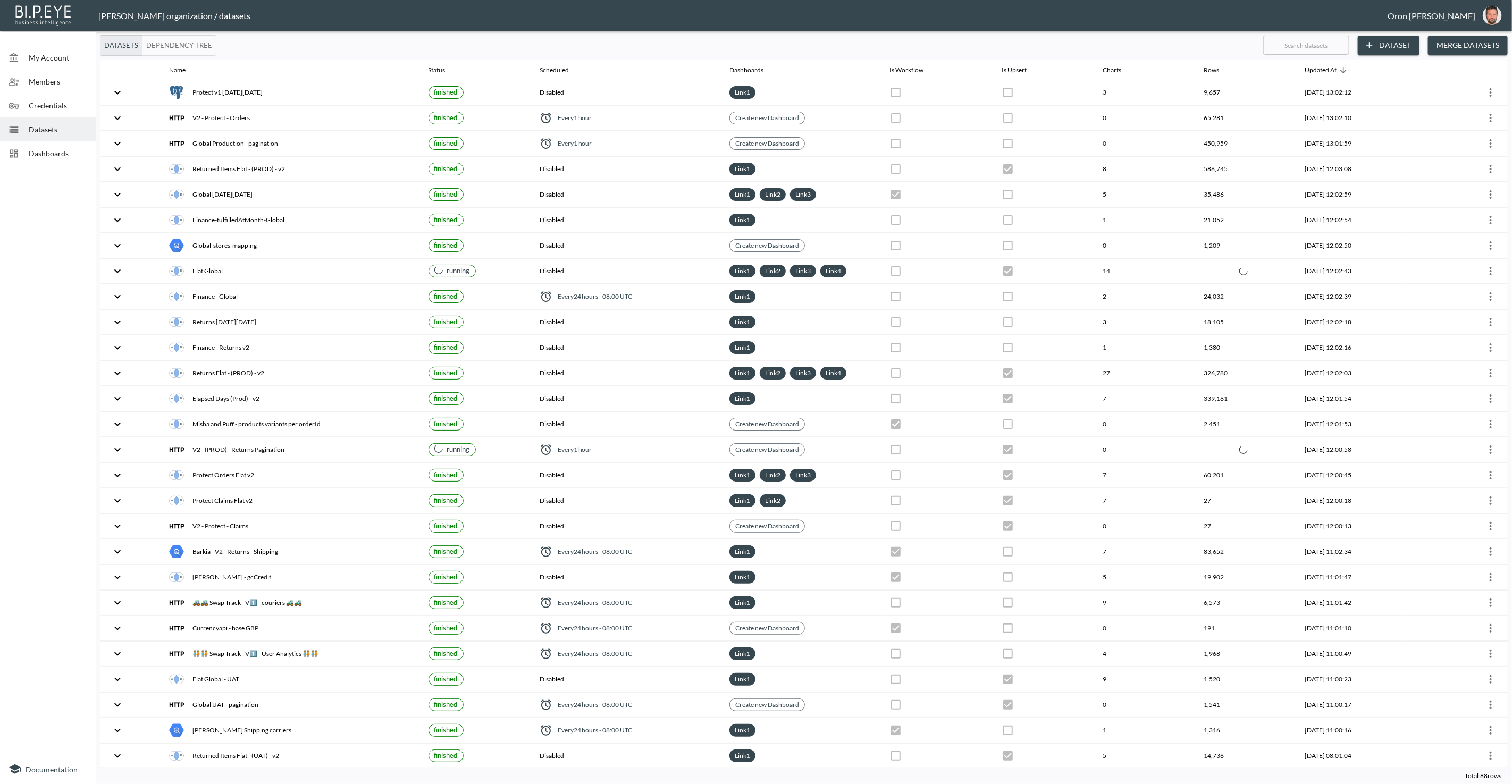
checkbox input "true"
checkbox input "false"
checkbox input "true"
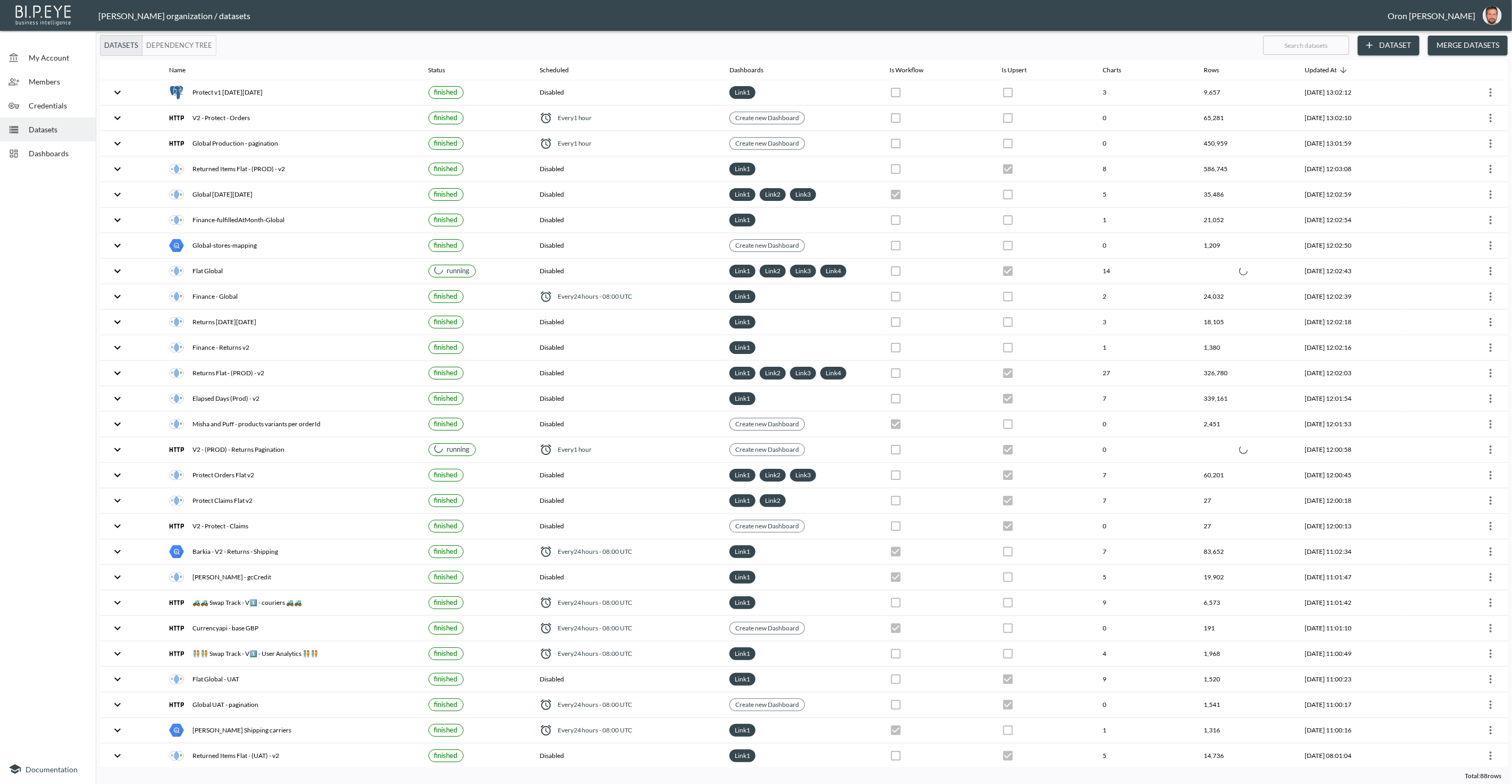
checkbox input "false"
checkbox input "true"
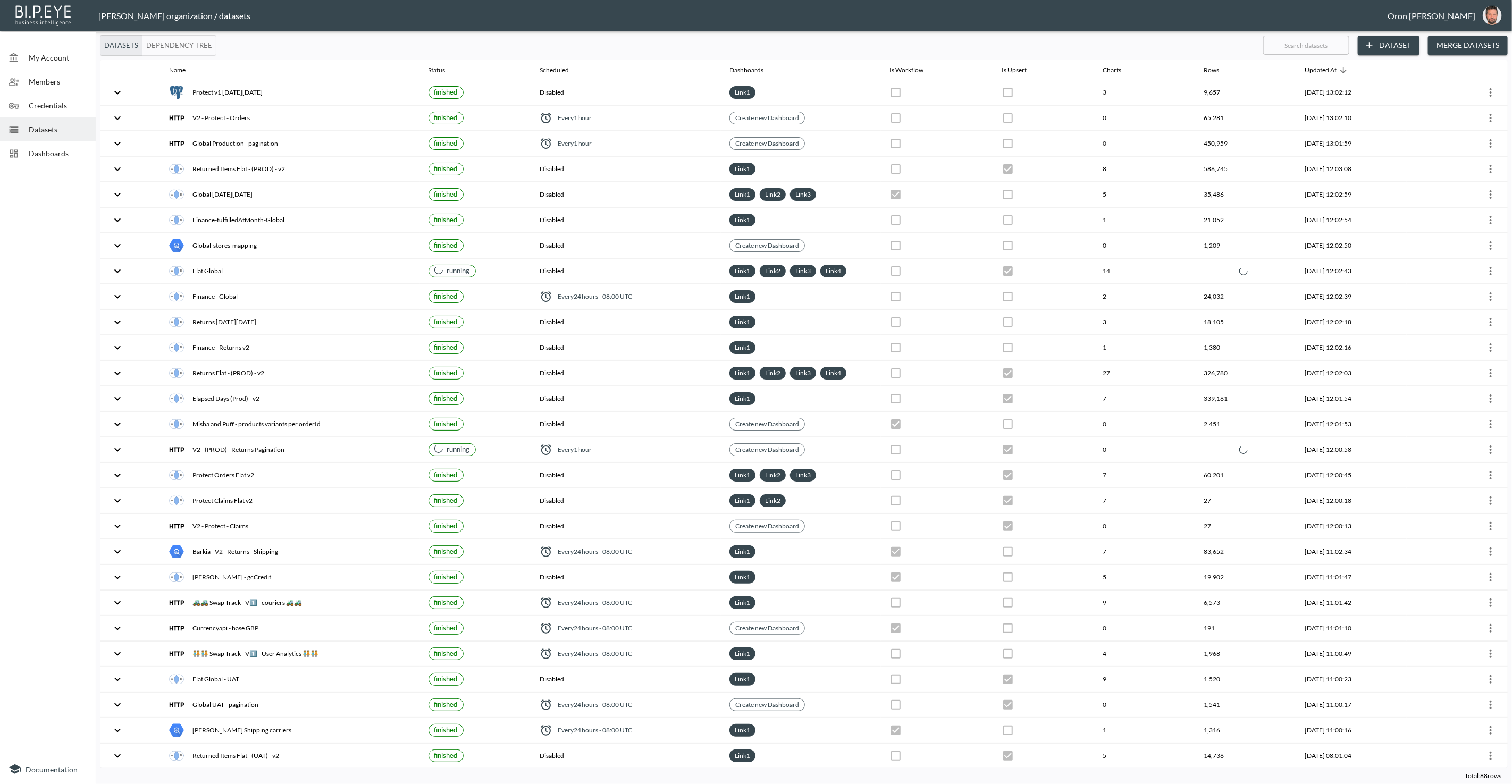
checkbox input "false"
checkbox input "true"
checkbox input "false"
checkbox input "true"
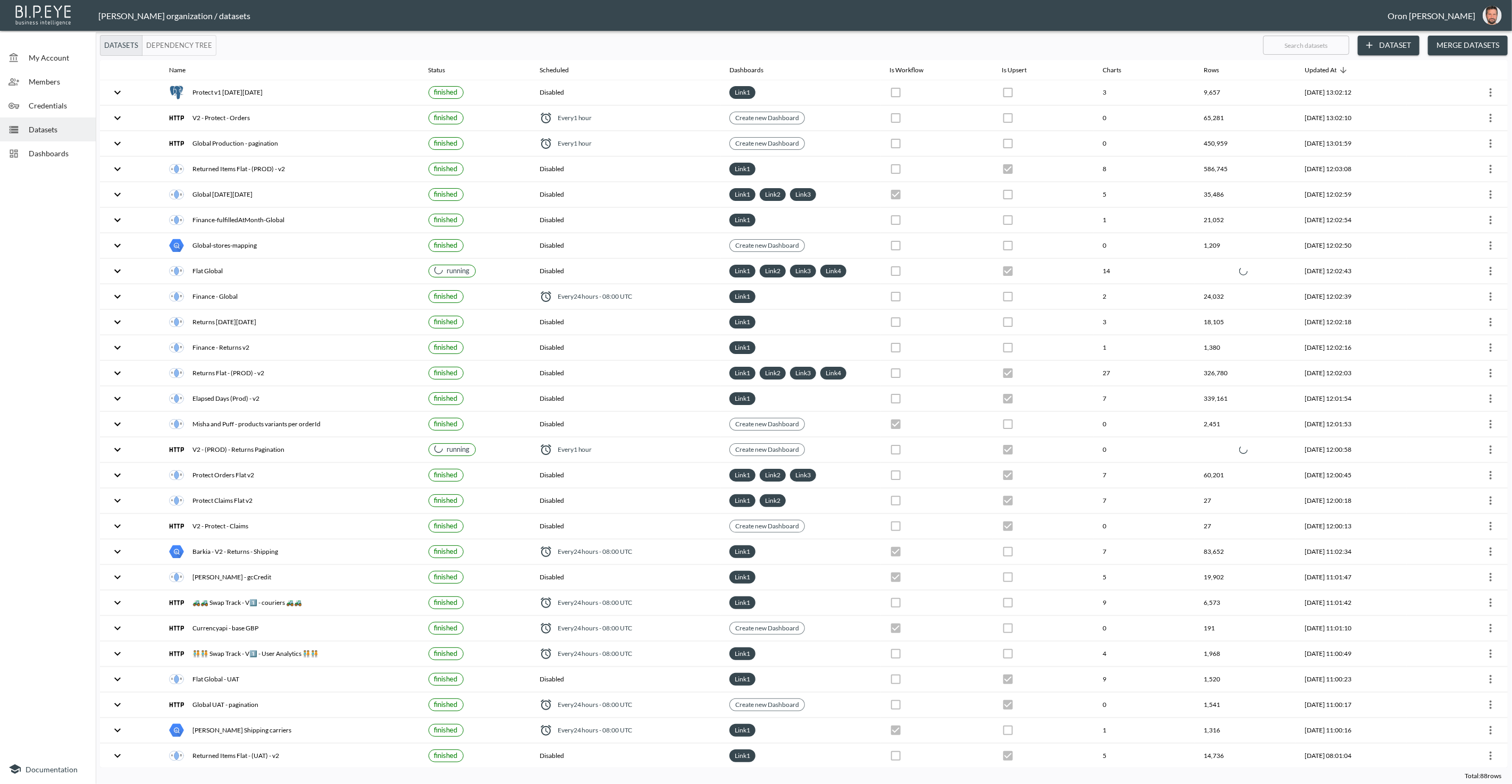
checkbox input "true"
checkbox input "false"
checkbox input "true"
checkbox input "false"
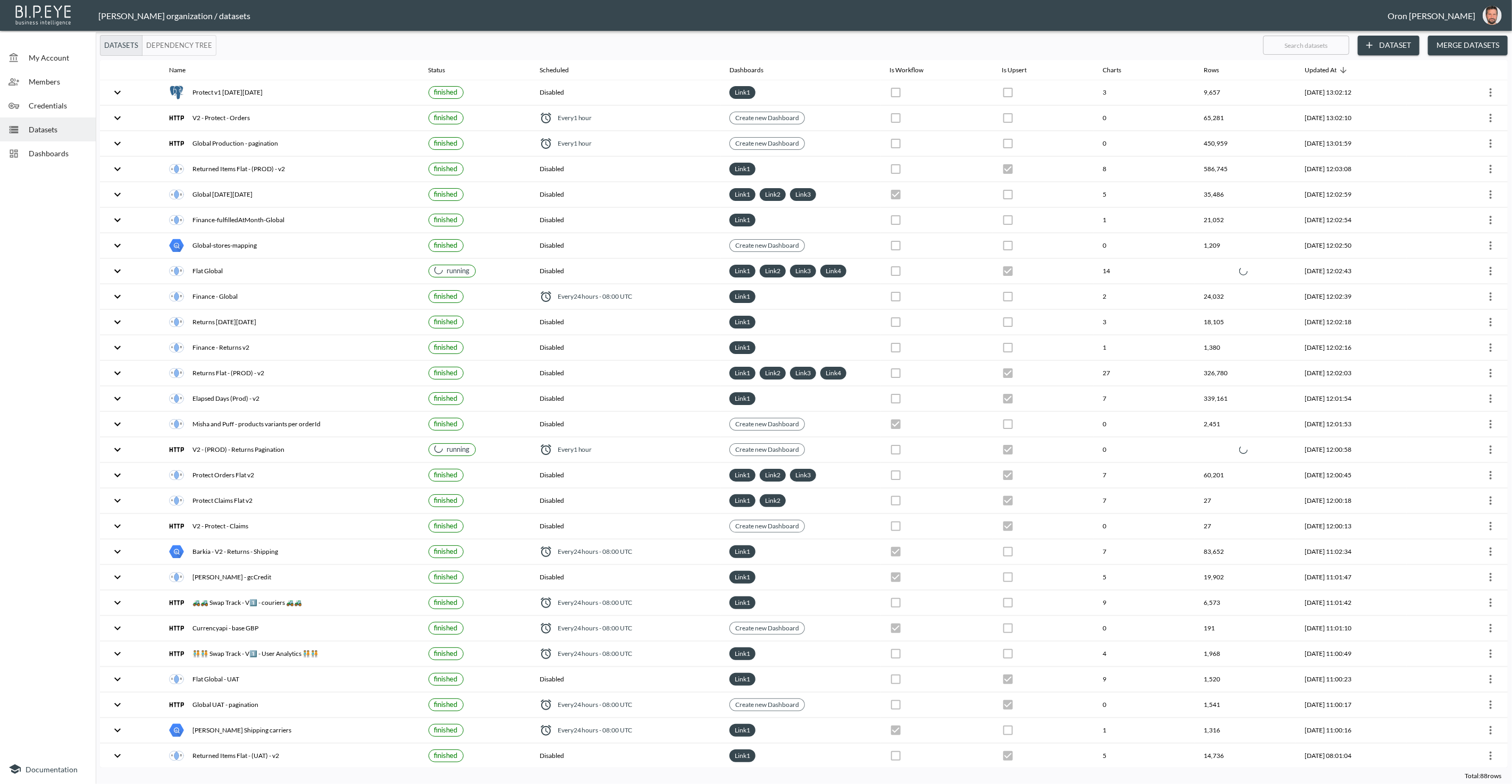
checkbox input "true"
checkbox input "false"
checkbox input "true"
checkbox input "false"
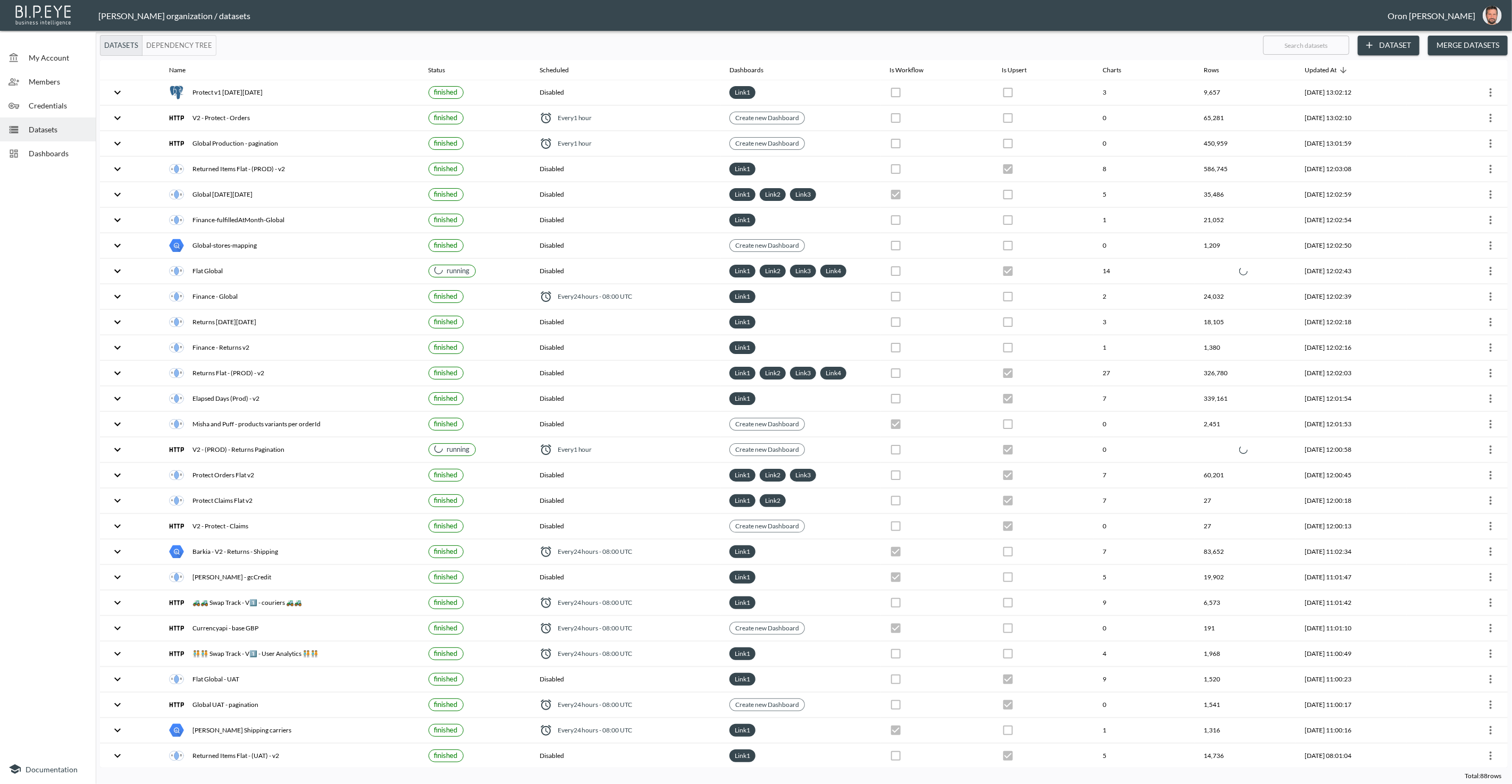
checkbox input "false"
checkbox input "true"
checkbox input "false"
checkbox input "true"
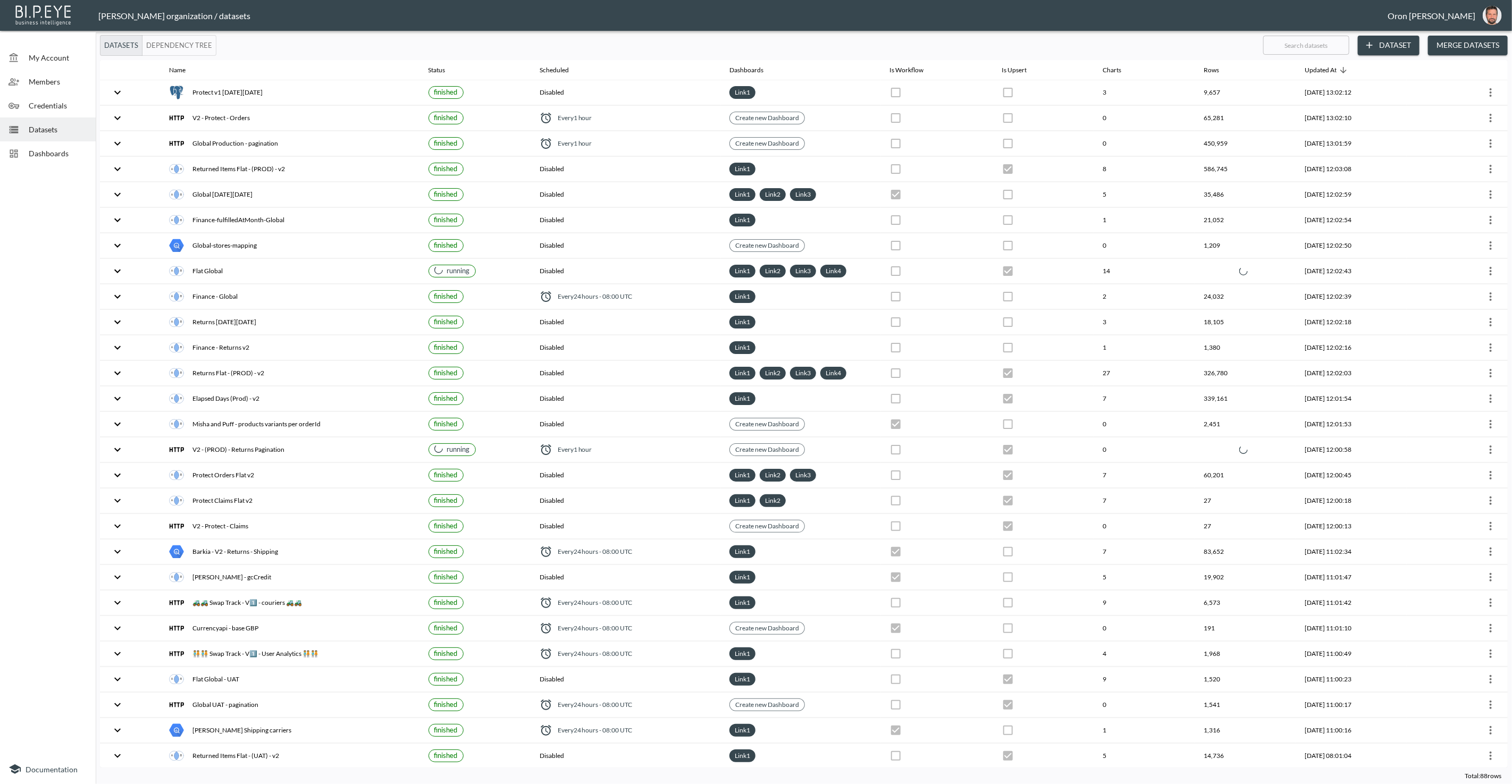
checkbox input "false"
checkbox input "true"
checkbox input "false"
checkbox input "true"
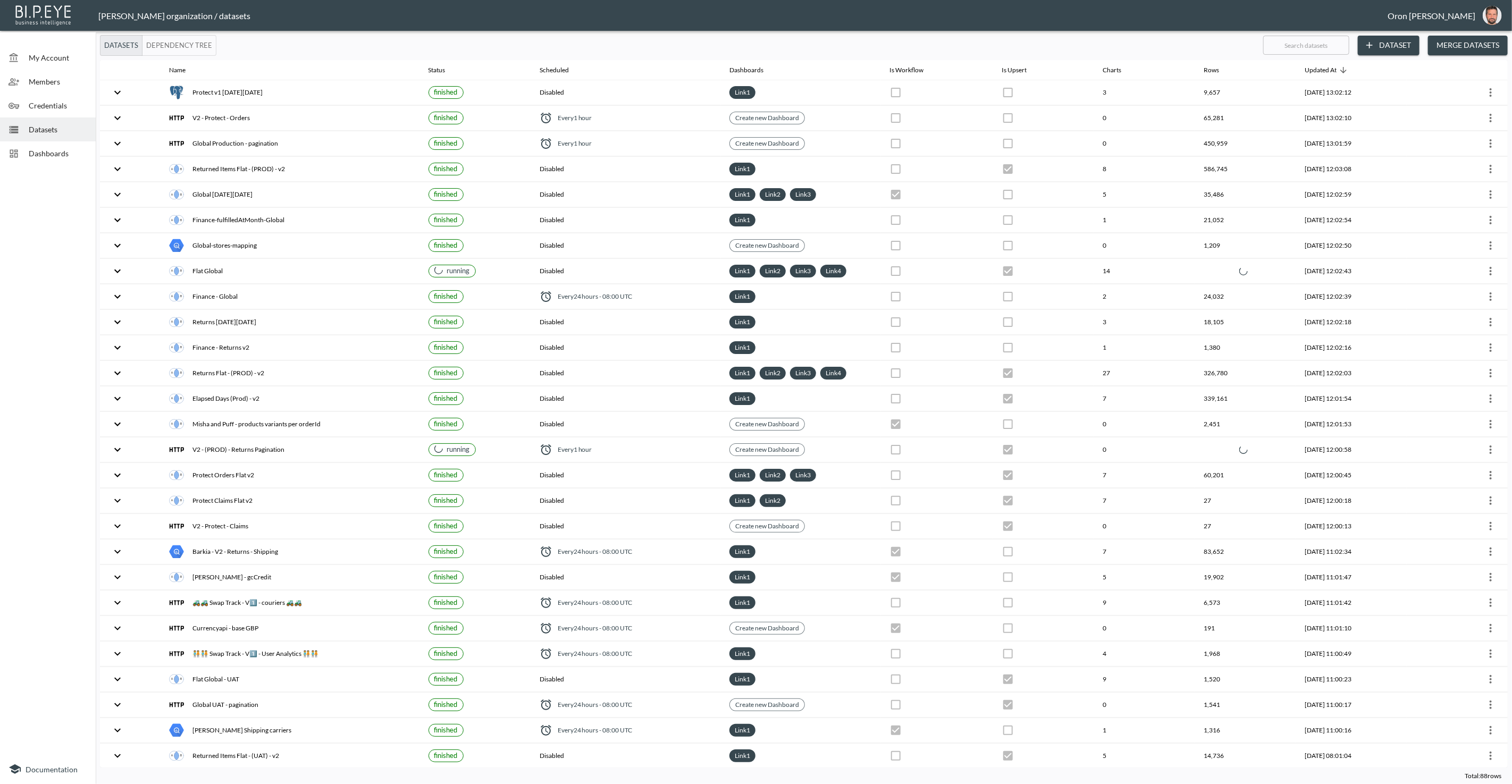
checkbox input "true"
checkbox input "false"
checkbox input "true"
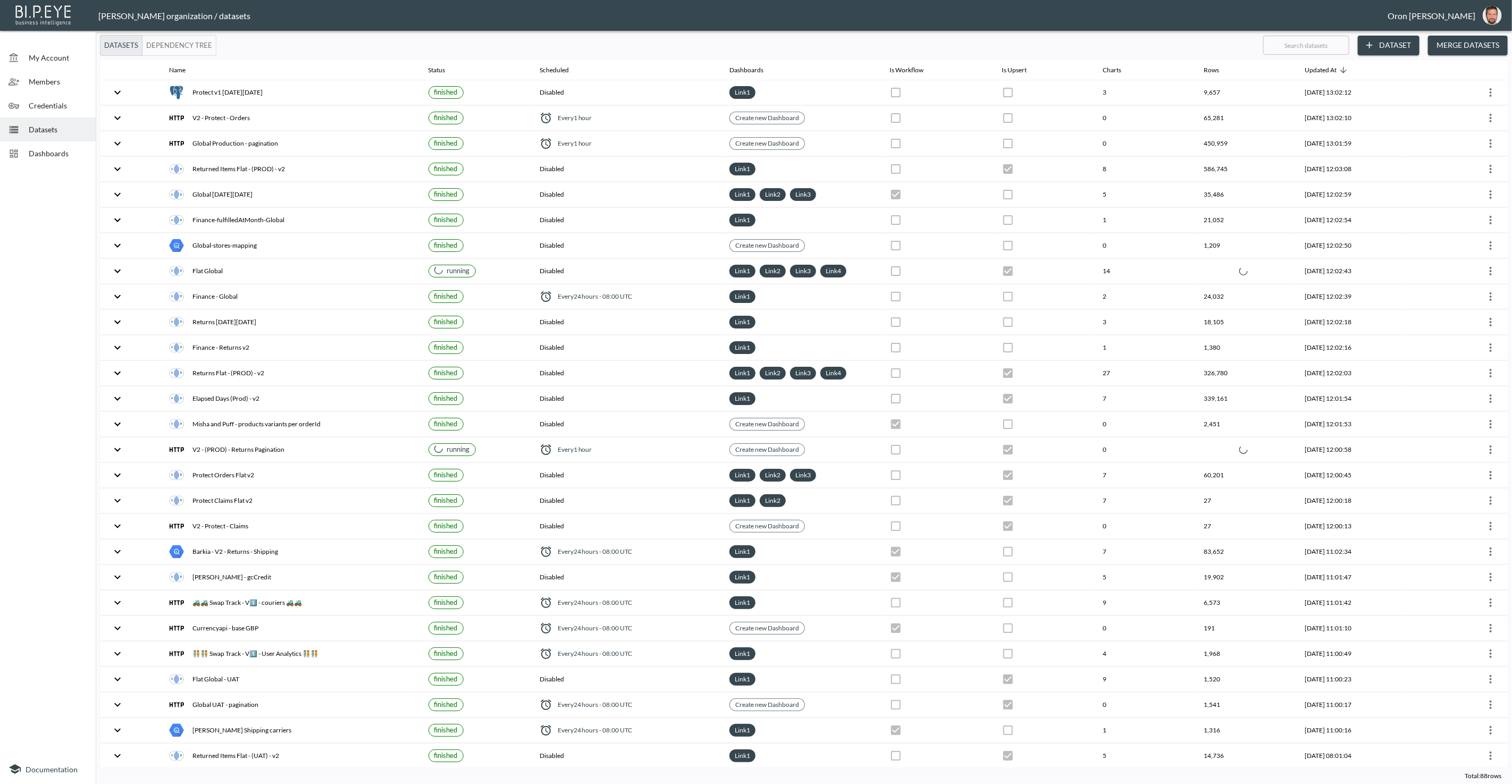
checkbox input "false"
checkbox input "true"
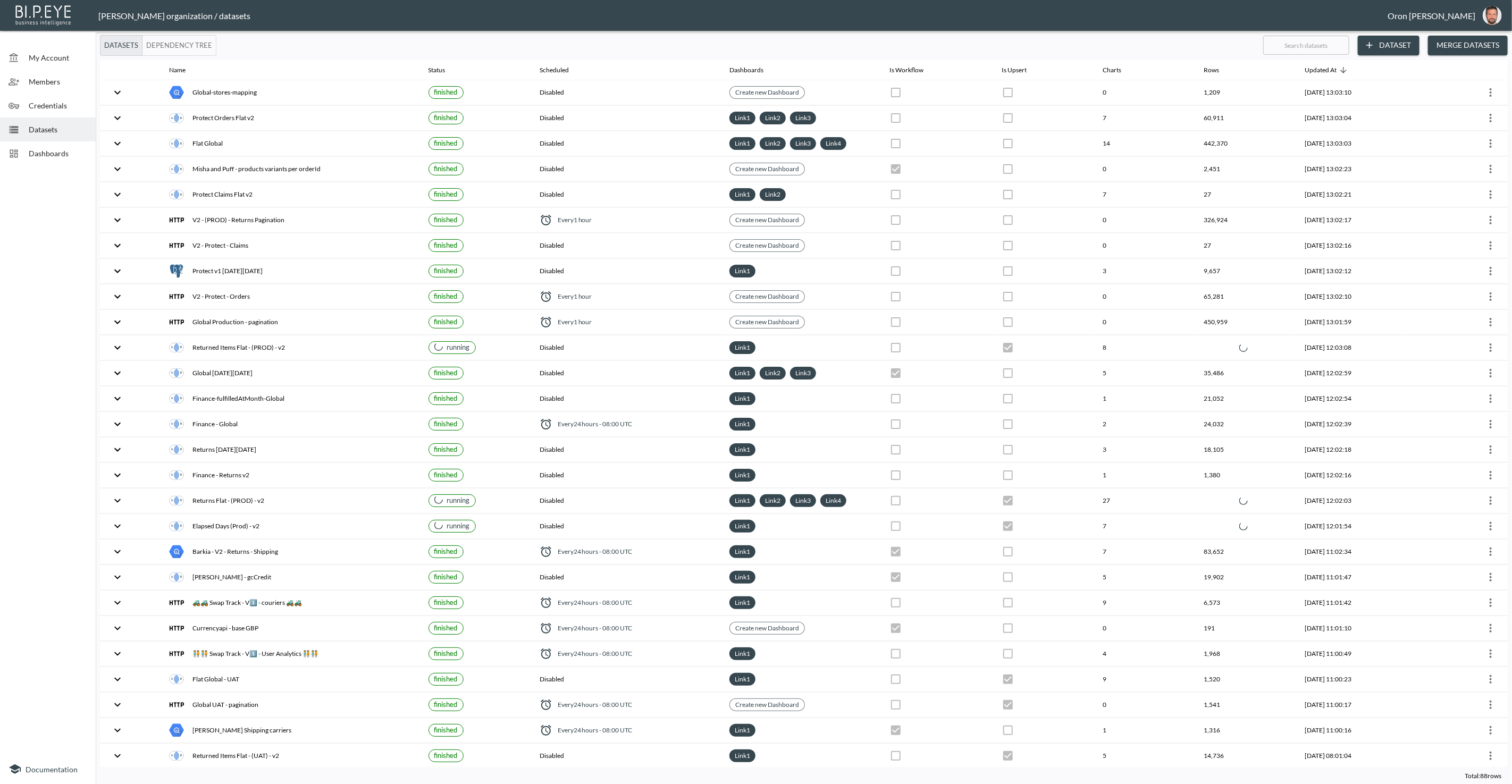
checkbox input "true"
checkbox input "false"
checkbox input "true"
checkbox input "false"
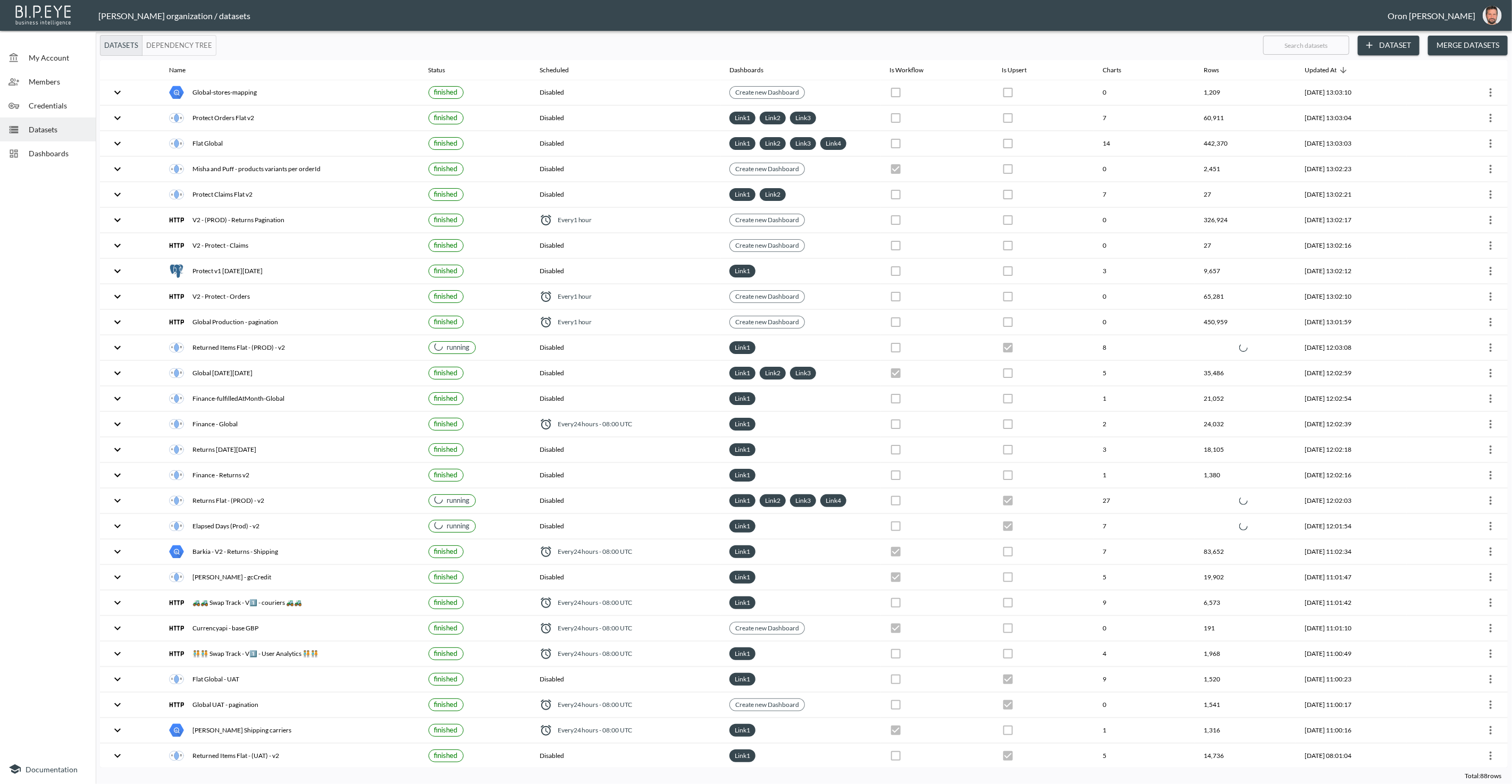
checkbox input "false"
checkbox input "true"
checkbox input "false"
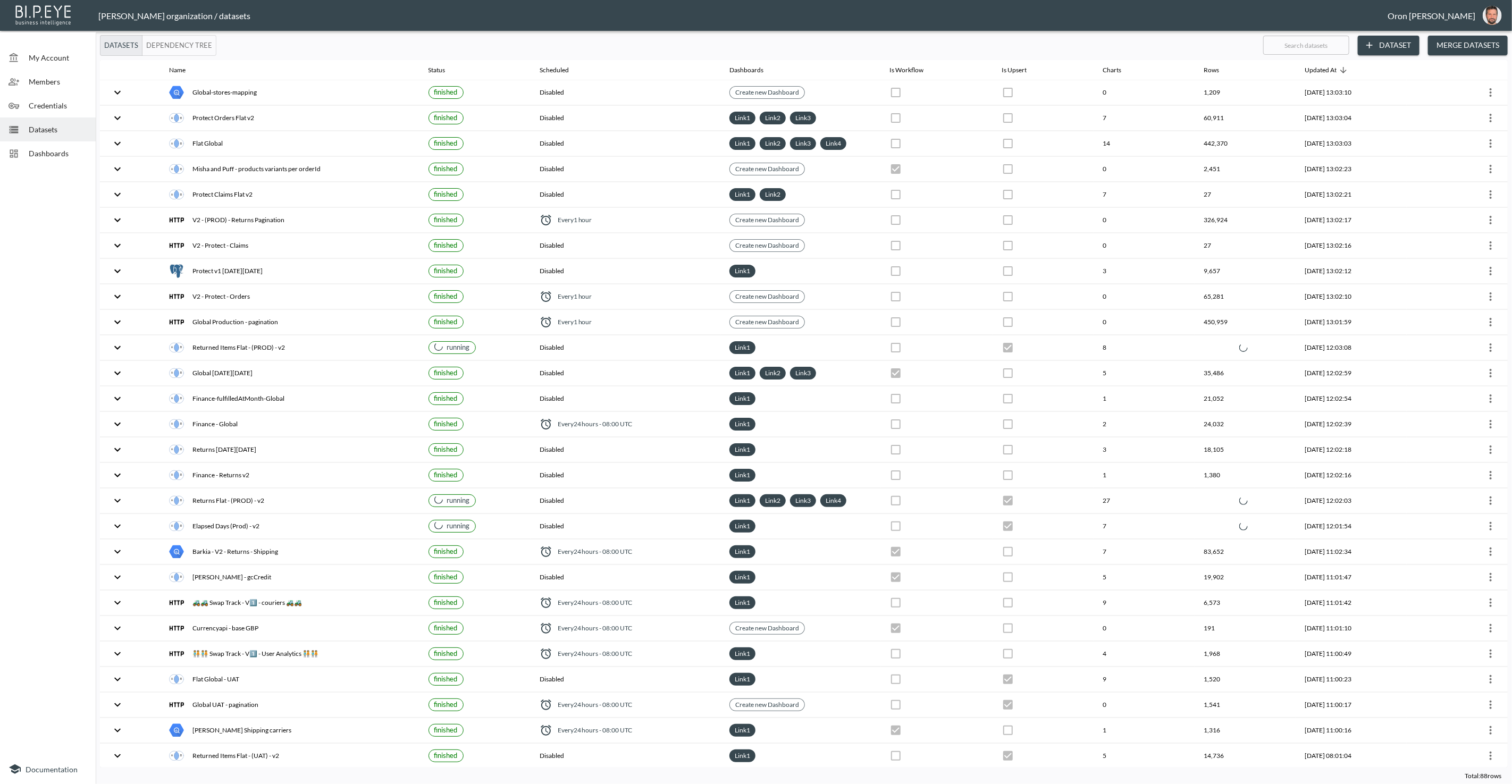
checkbox input "false"
checkbox input "true"
checkbox input "false"
checkbox input "true"
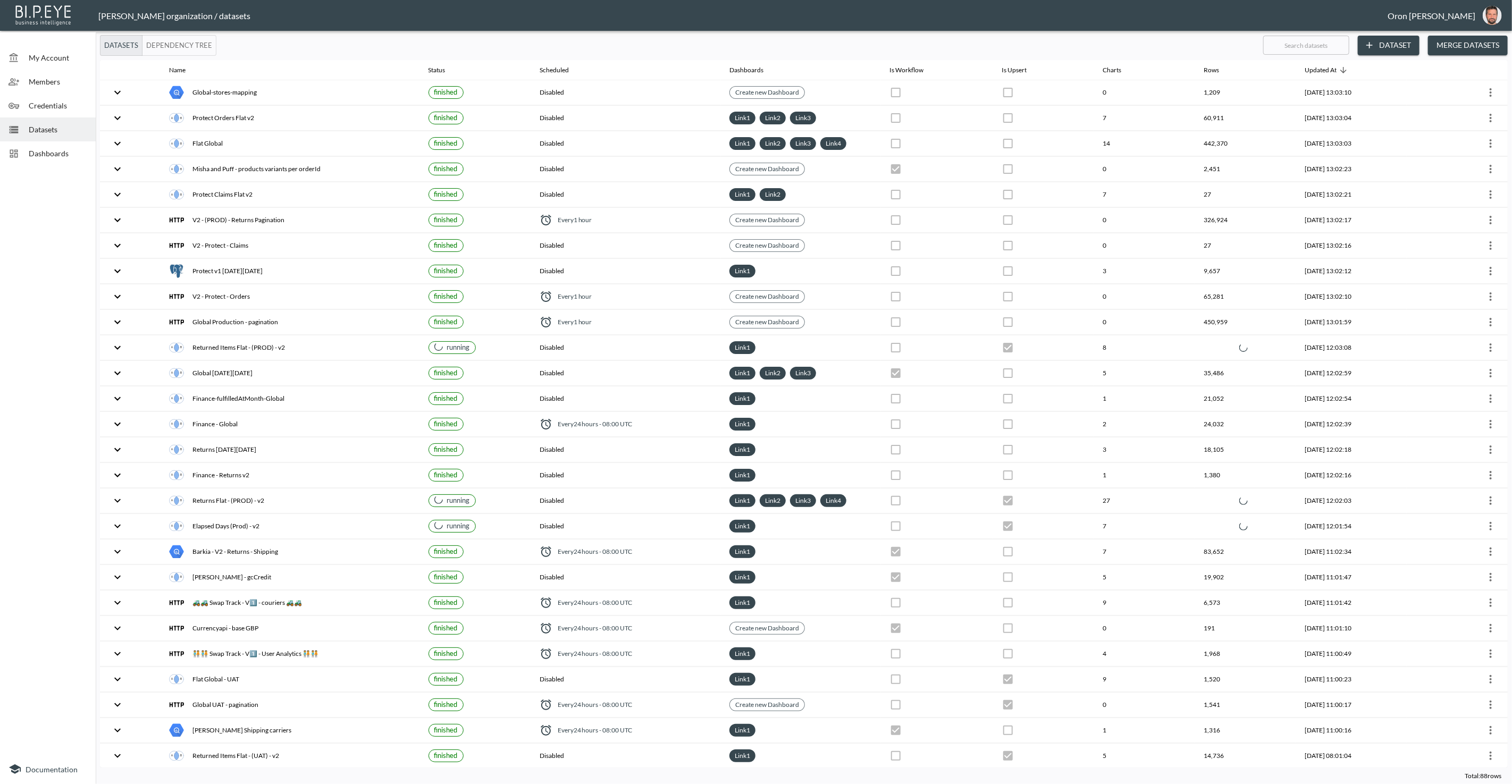
checkbox input "false"
checkbox input "true"
checkbox input "false"
checkbox input "true"
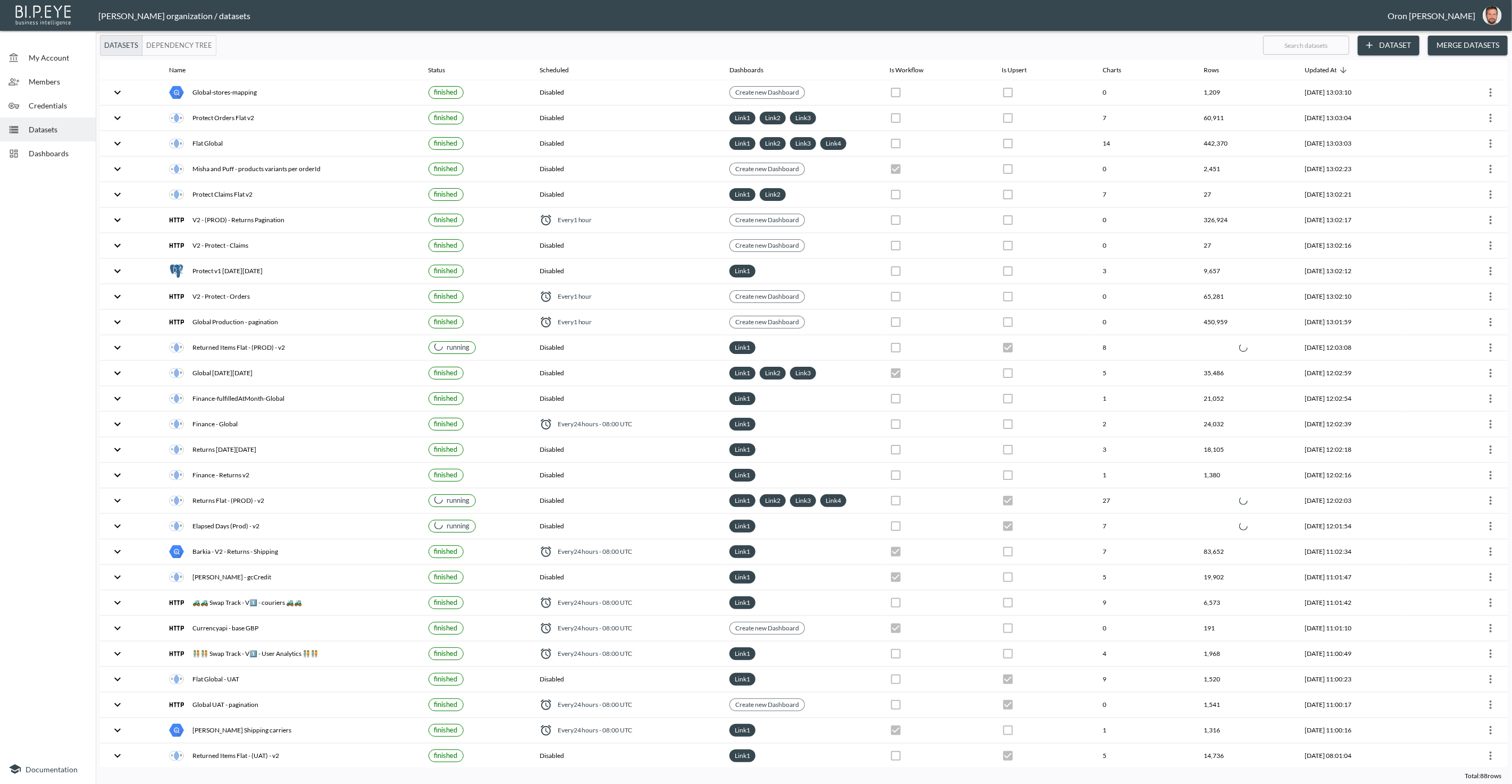
checkbox input "true"
checkbox input "false"
checkbox input "true"
checkbox input "false"
checkbox input "true"
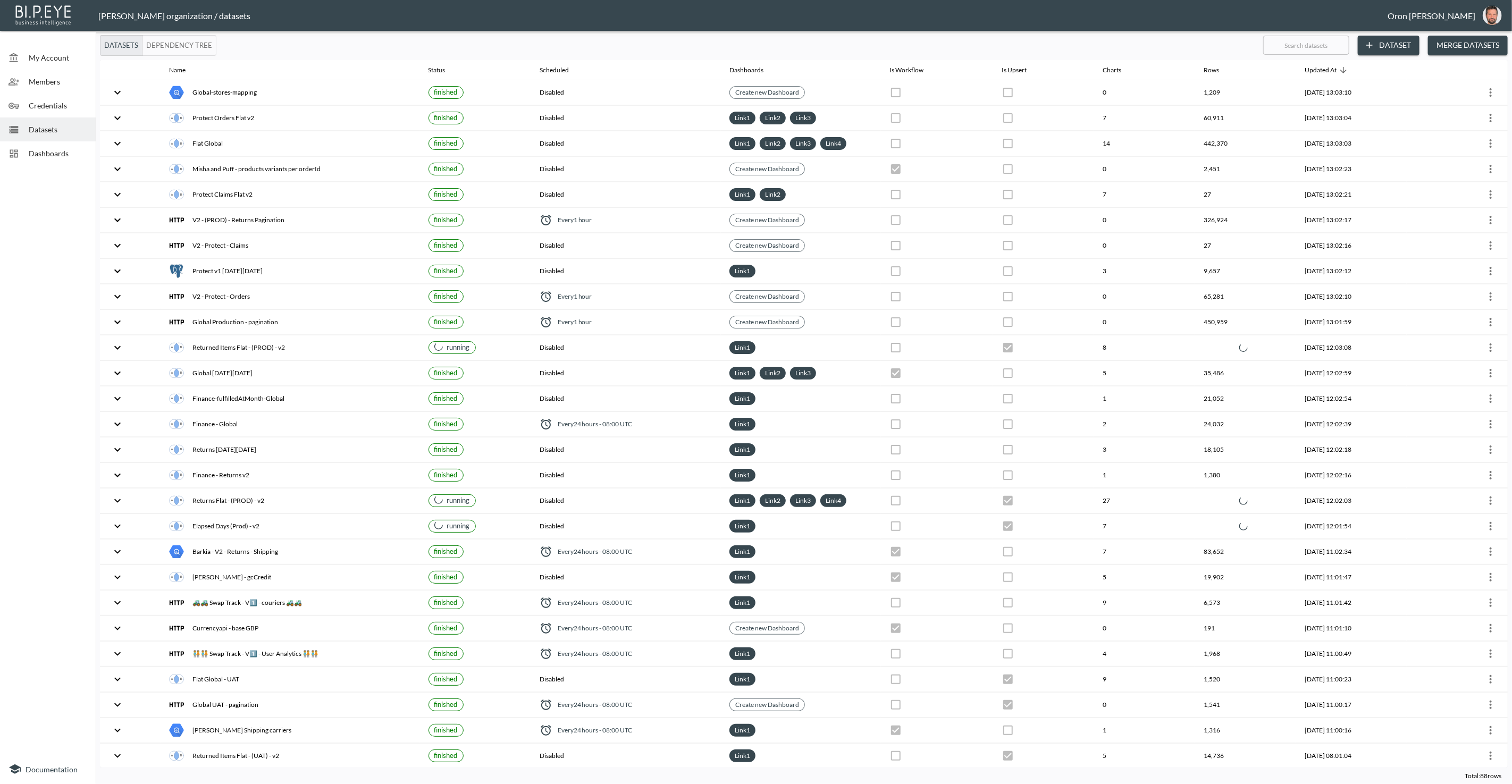
checkbox input "true"
checkbox input "false"
checkbox input "true"
checkbox input "false"
checkbox input "true"
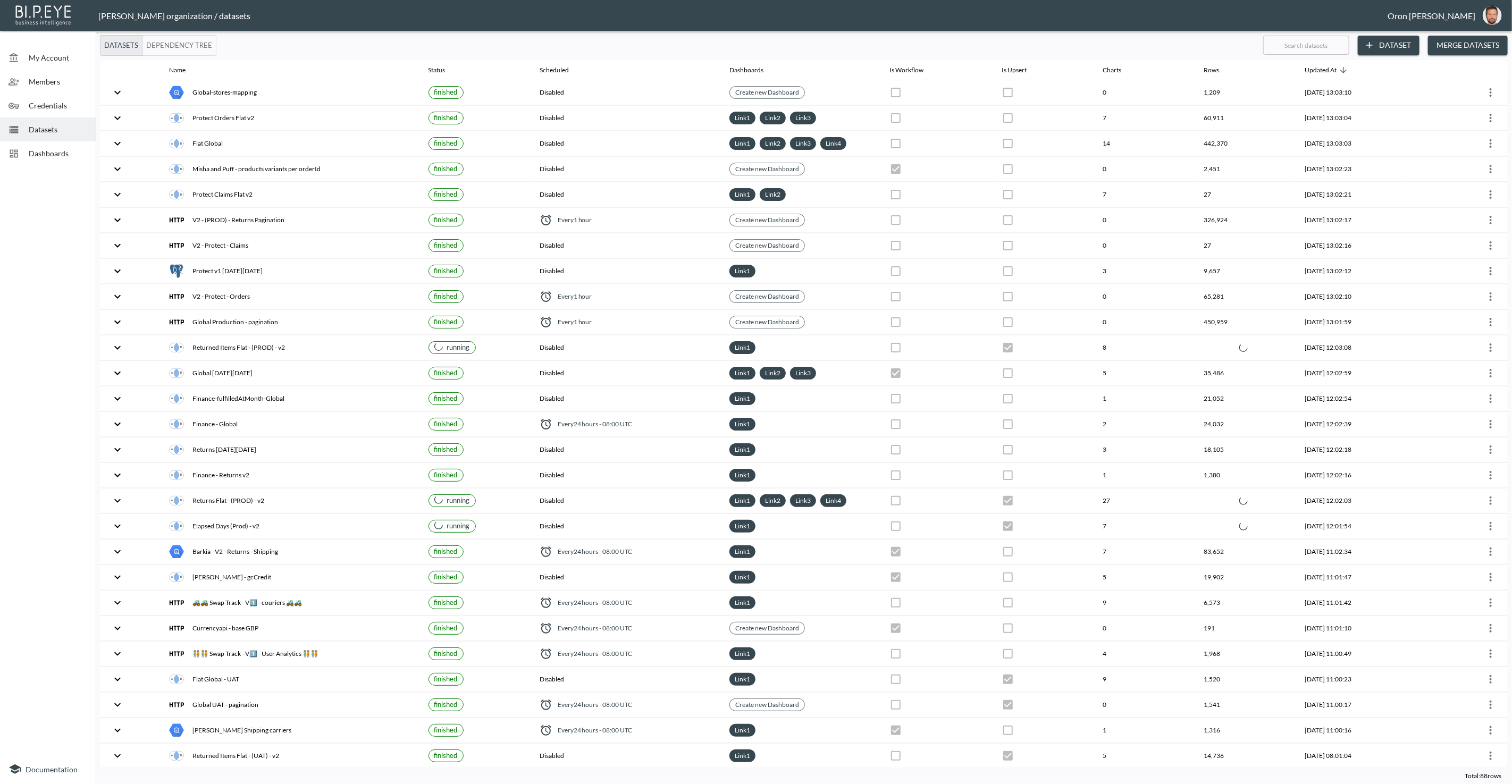
checkbox input "true"
